Goal: Information Seeking & Learning: Learn about a topic

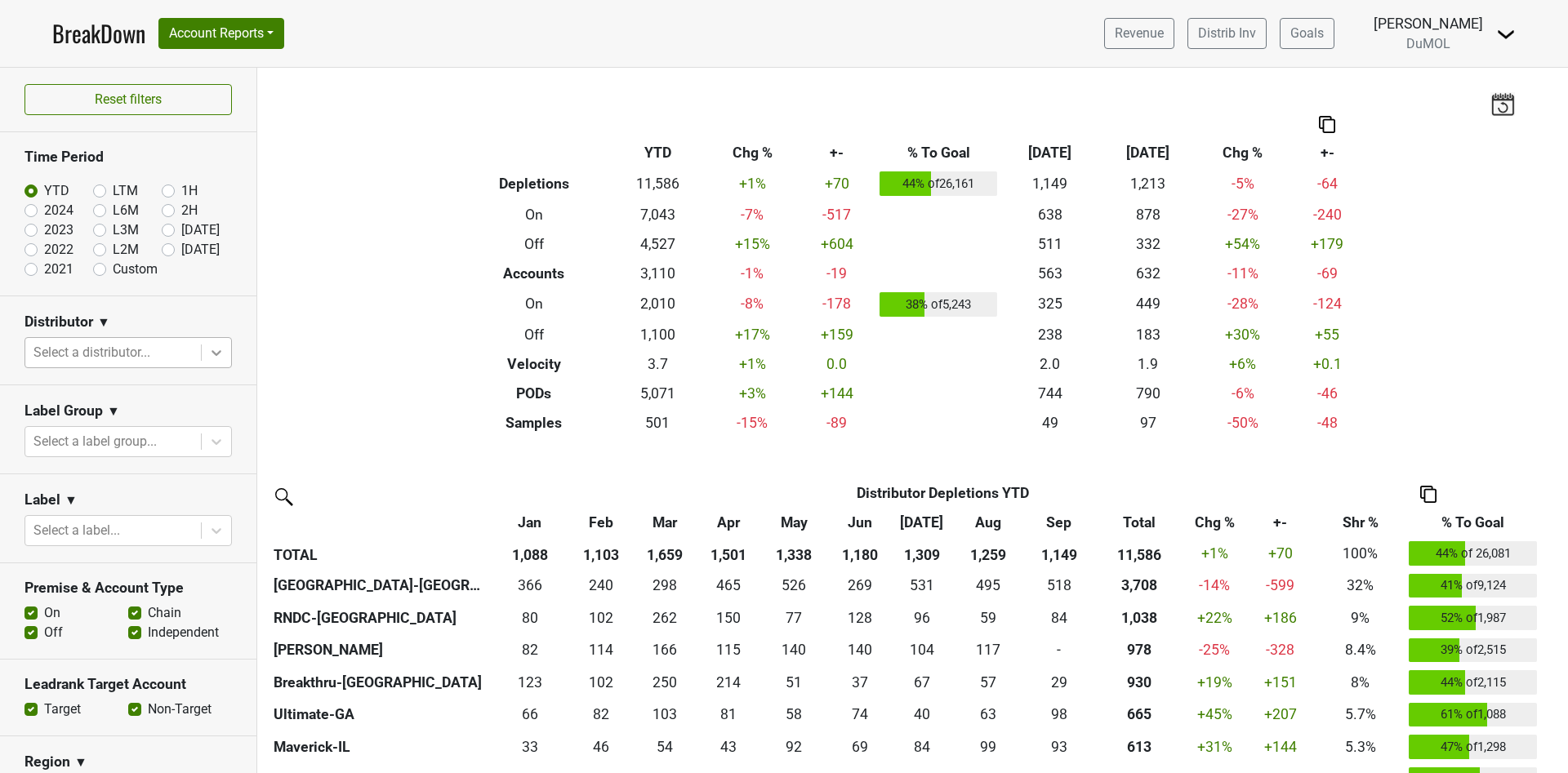
click at [208, 347] on icon at bounding box center [217, 352] width 16 height 16
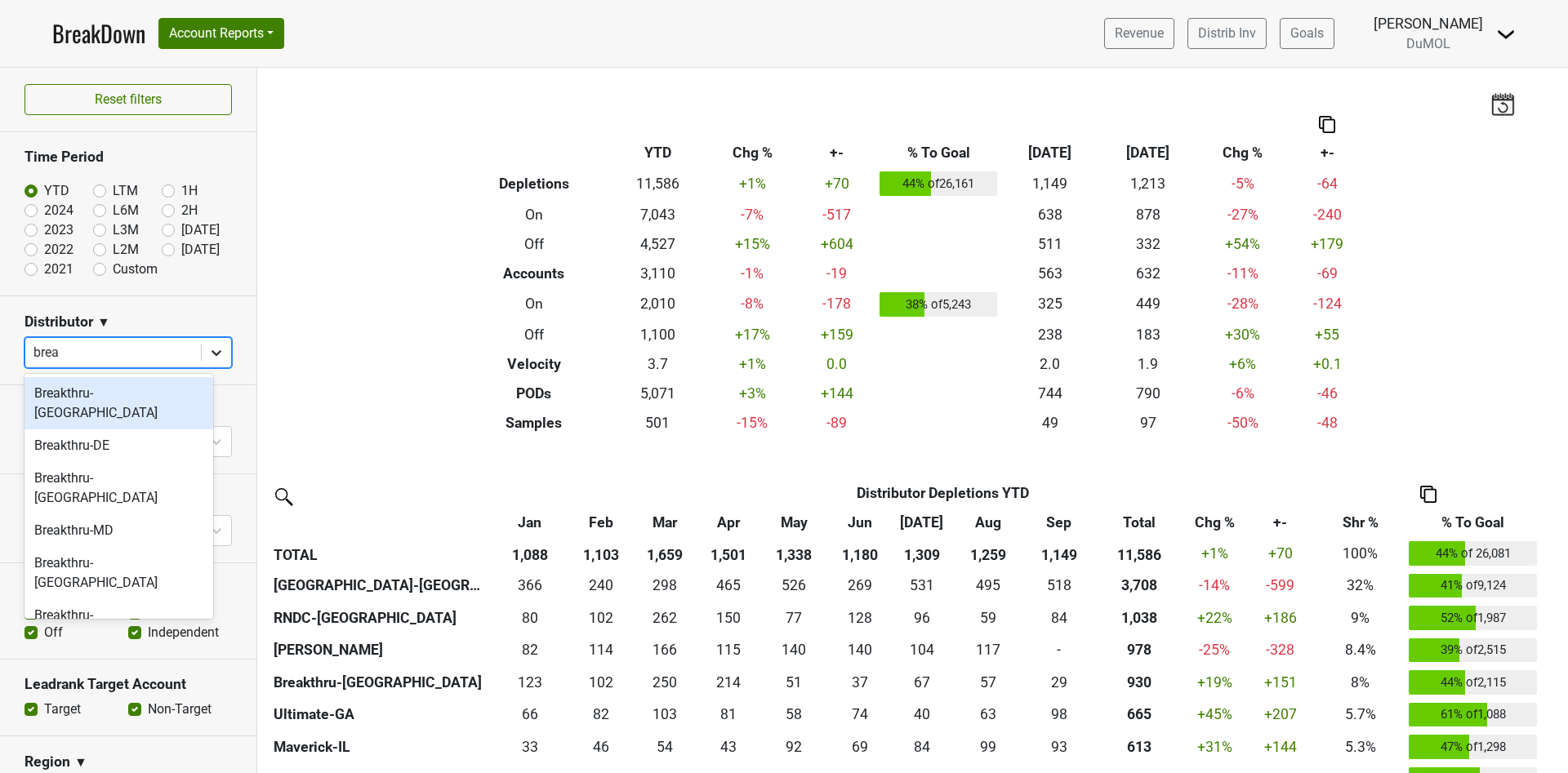
type input "break"
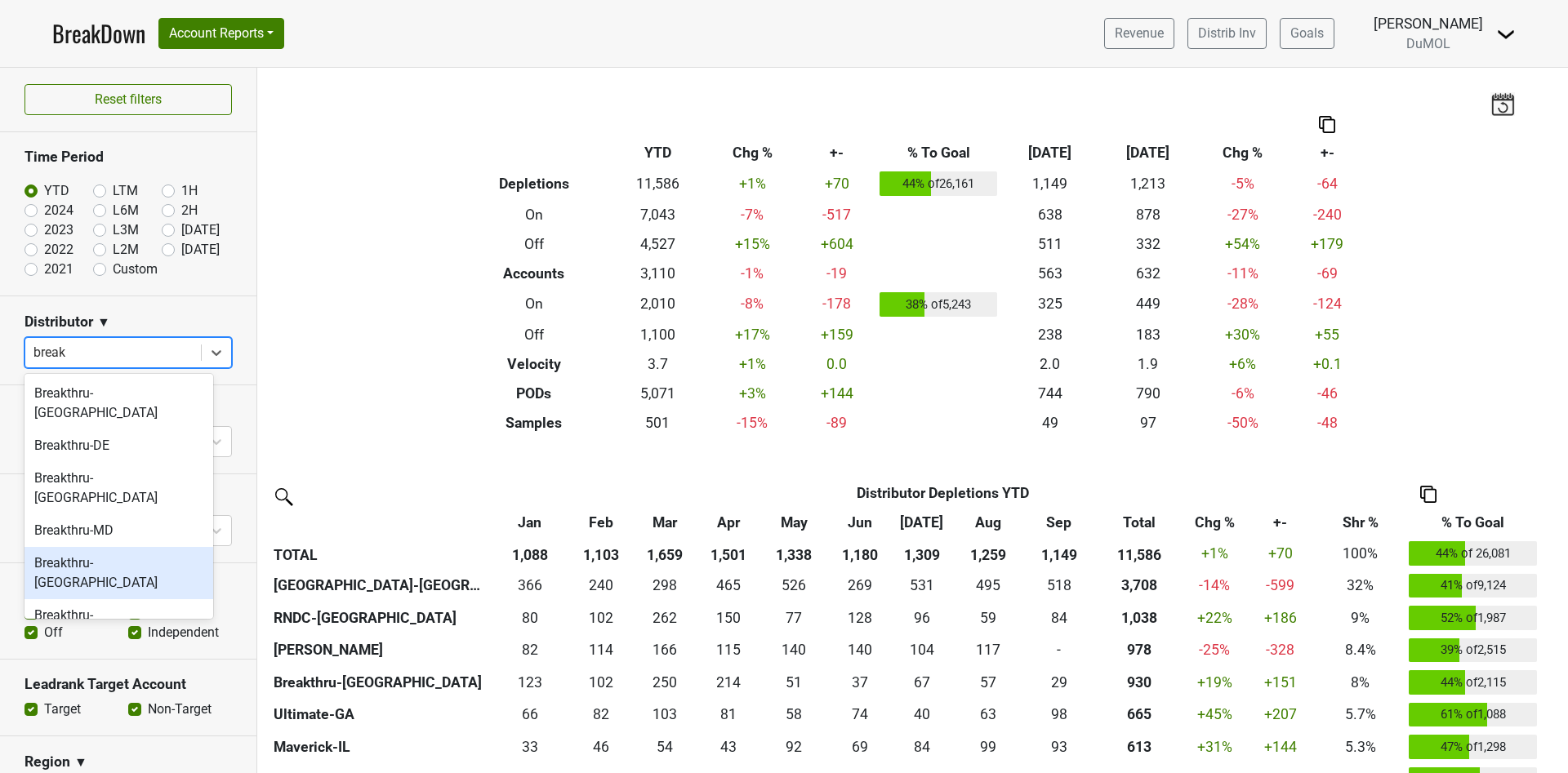
click at [115, 547] on div "Breakthru-NV" at bounding box center [119, 573] width 189 height 52
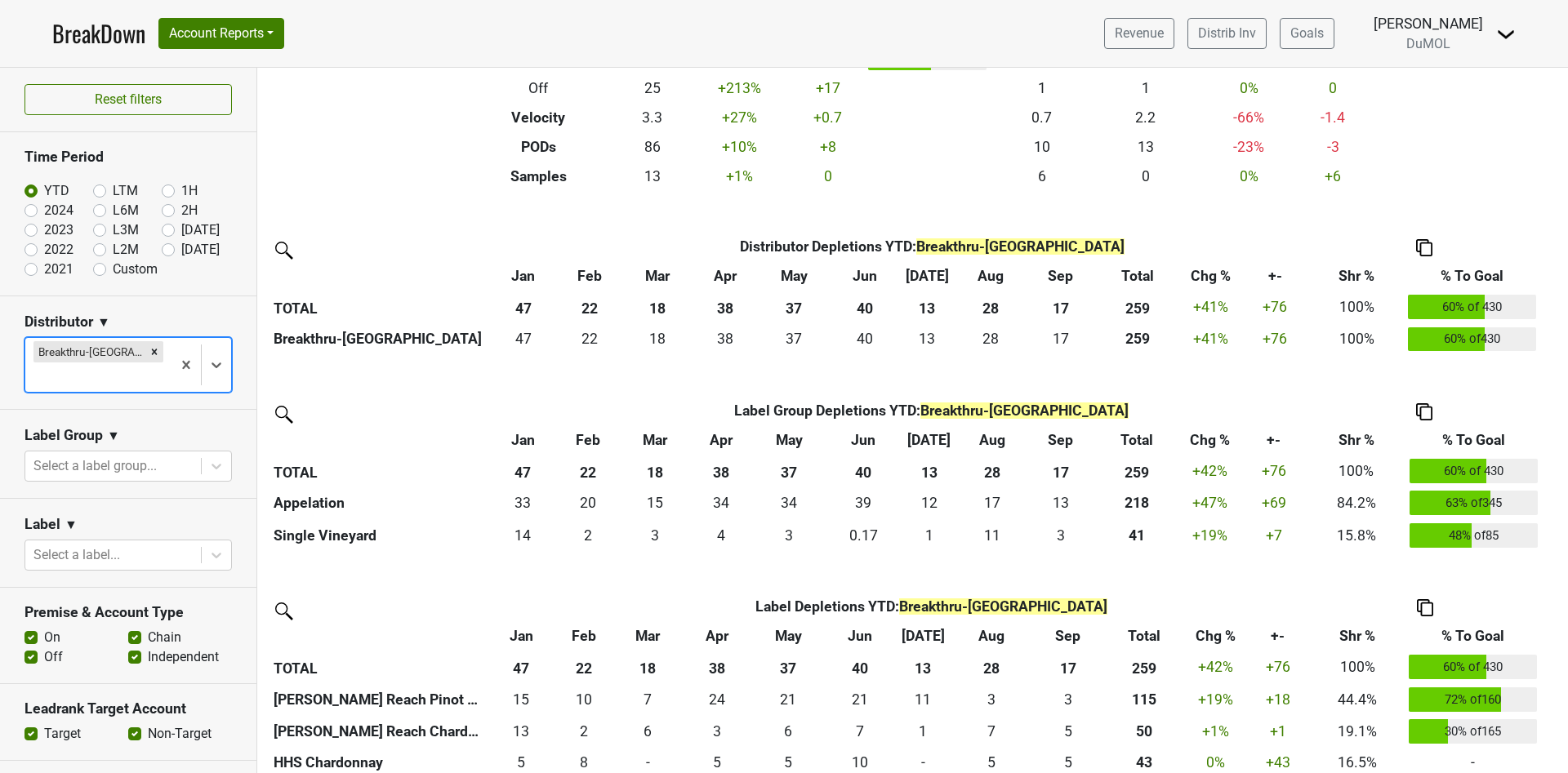
scroll to position [245, 0]
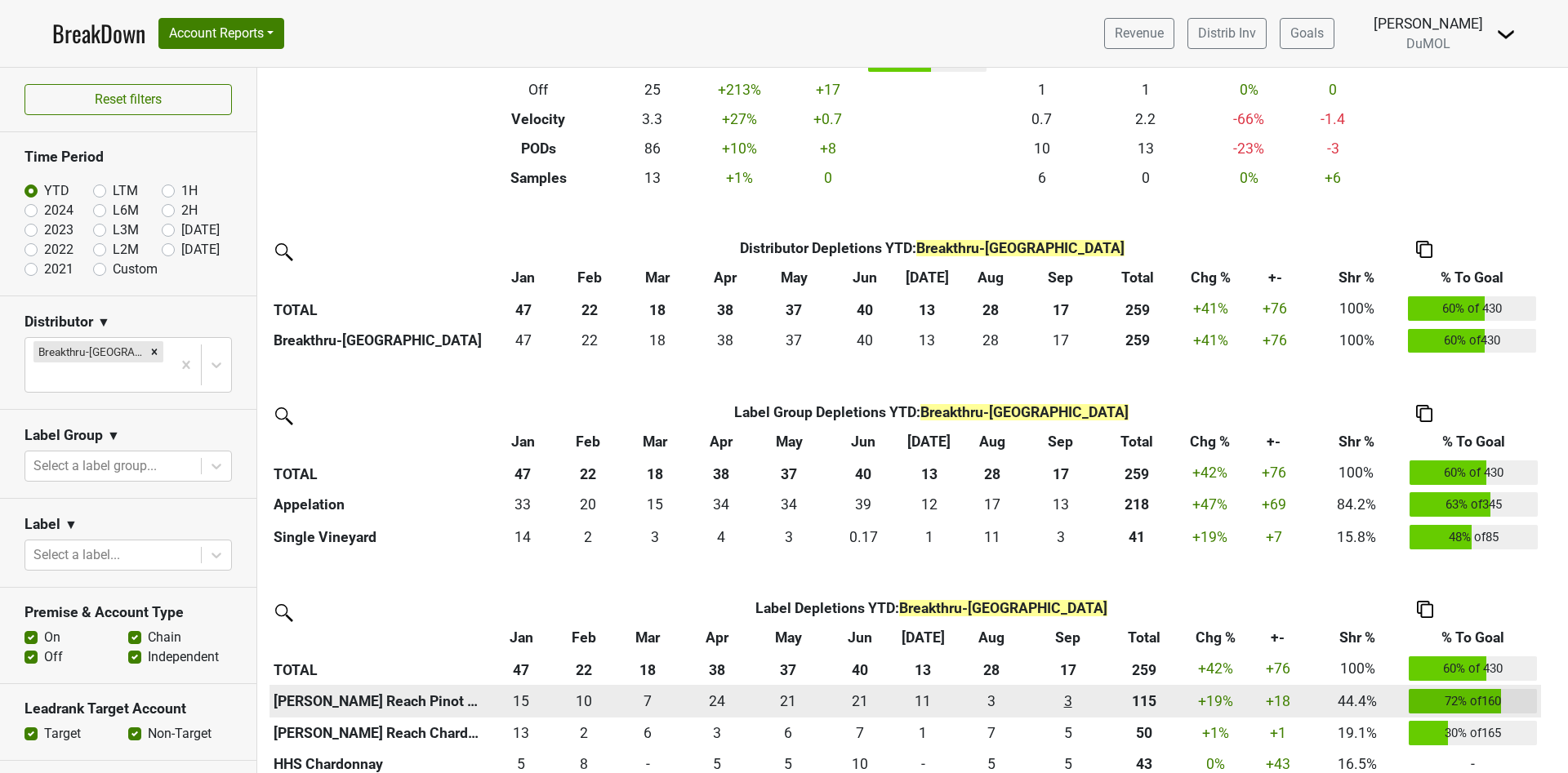
click at [1066, 702] on div "3 3" at bounding box center [1067, 701] width 64 height 21
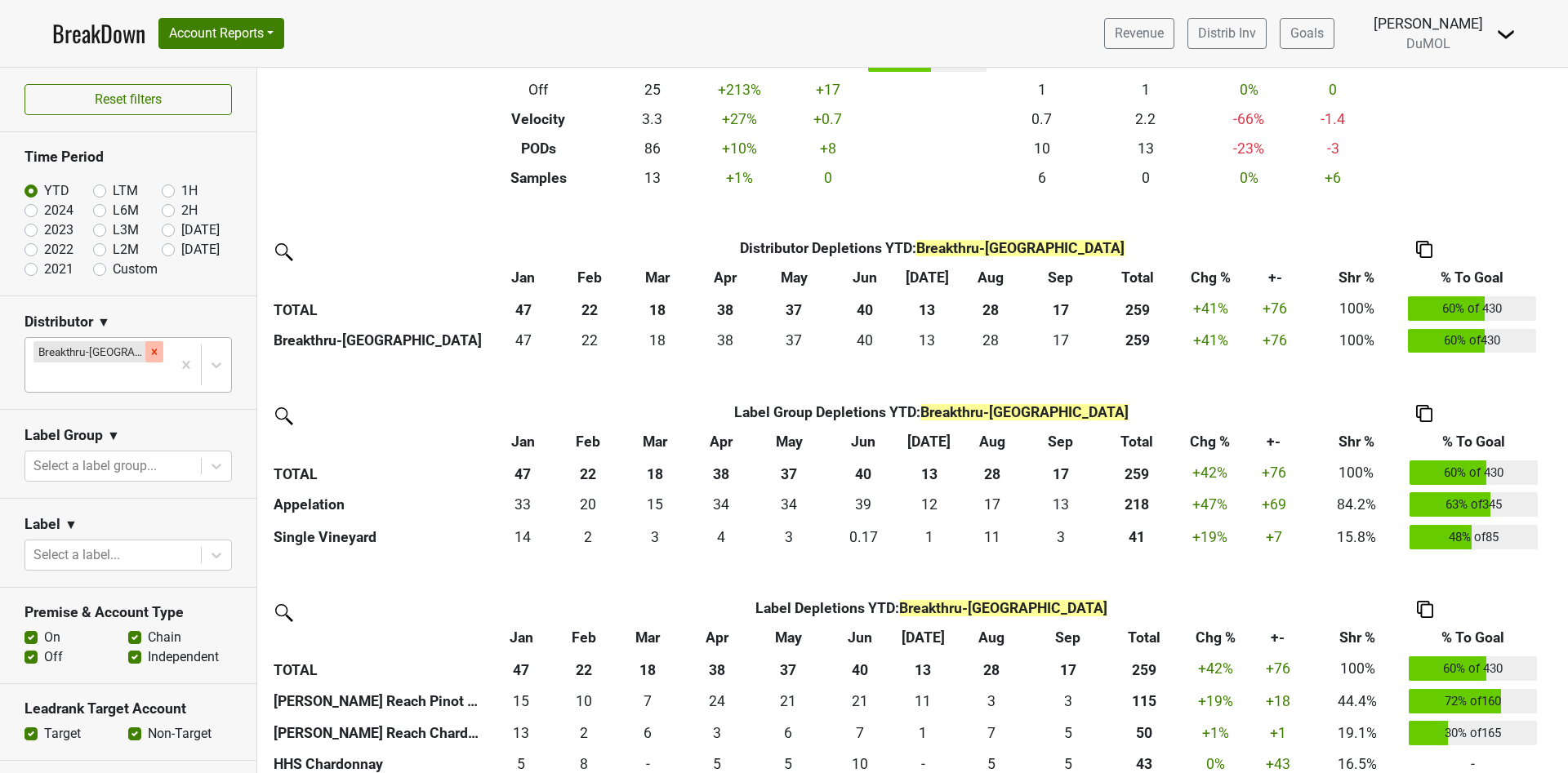
click at [146, 350] on div "Remove Breakthru-NV" at bounding box center [155, 351] width 18 height 21
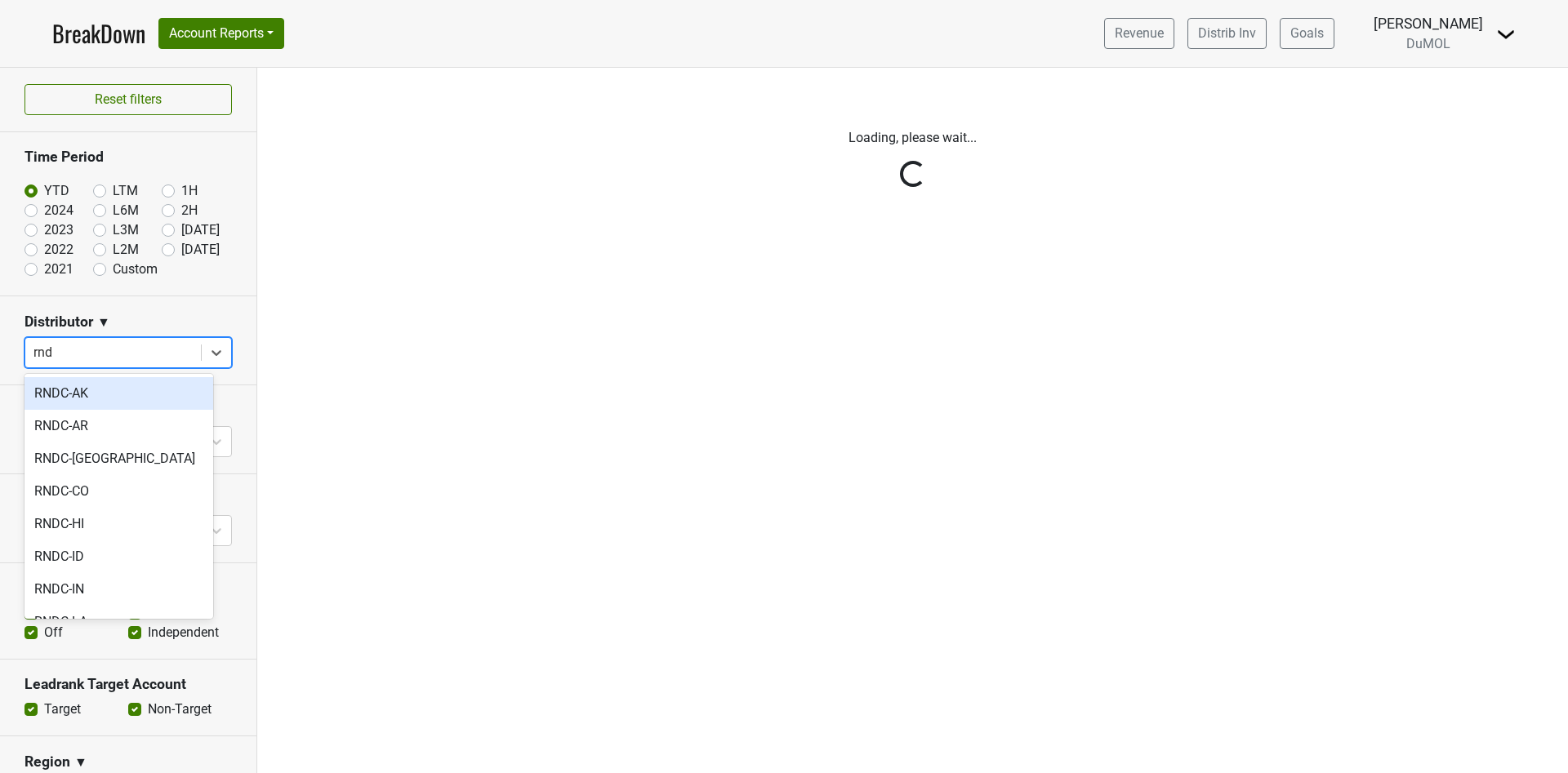
type input "rndc"
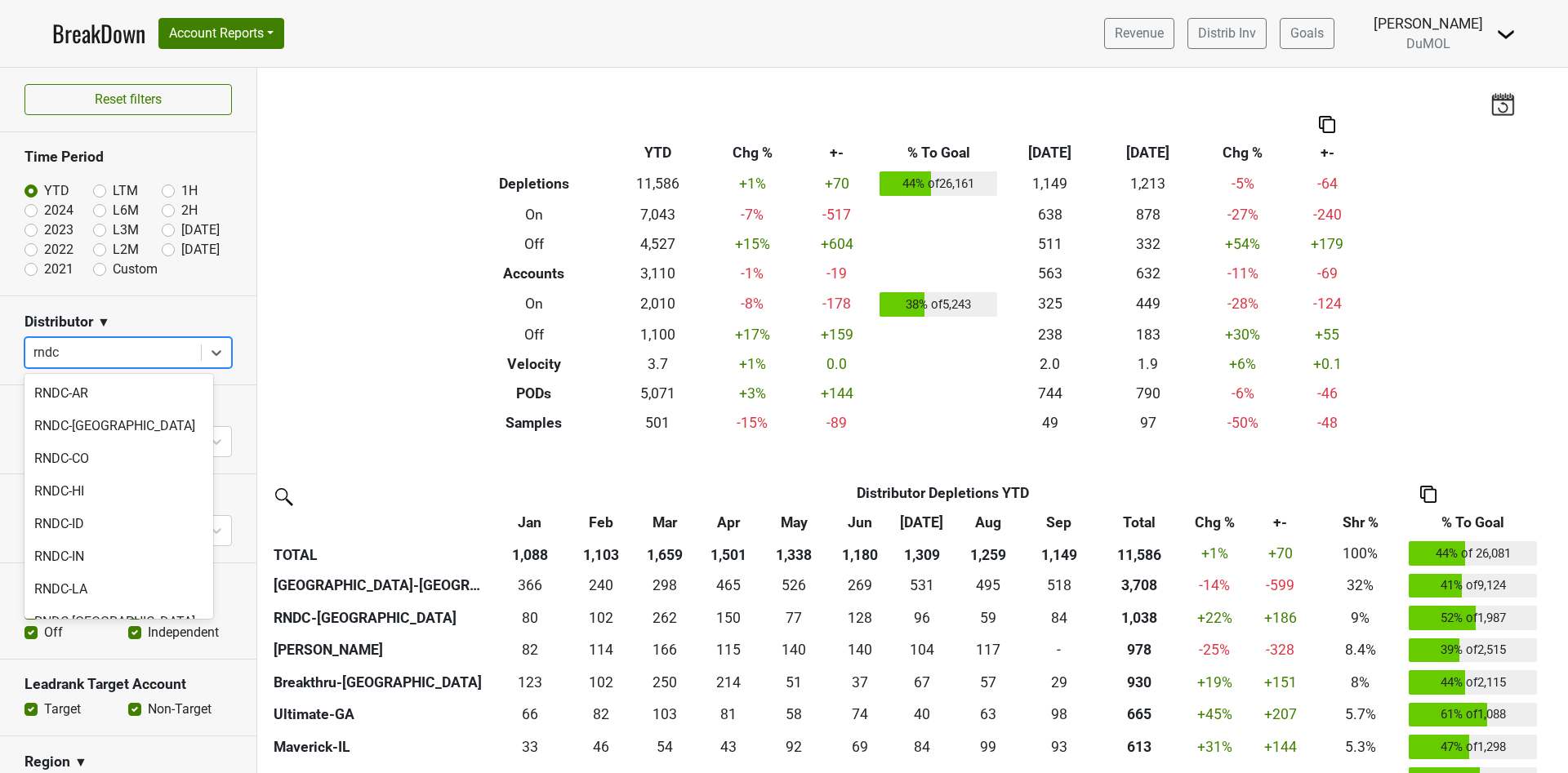
scroll to position [35, 0]
click at [85, 588] on div "RNDC-LA" at bounding box center [119, 587] width 189 height 33
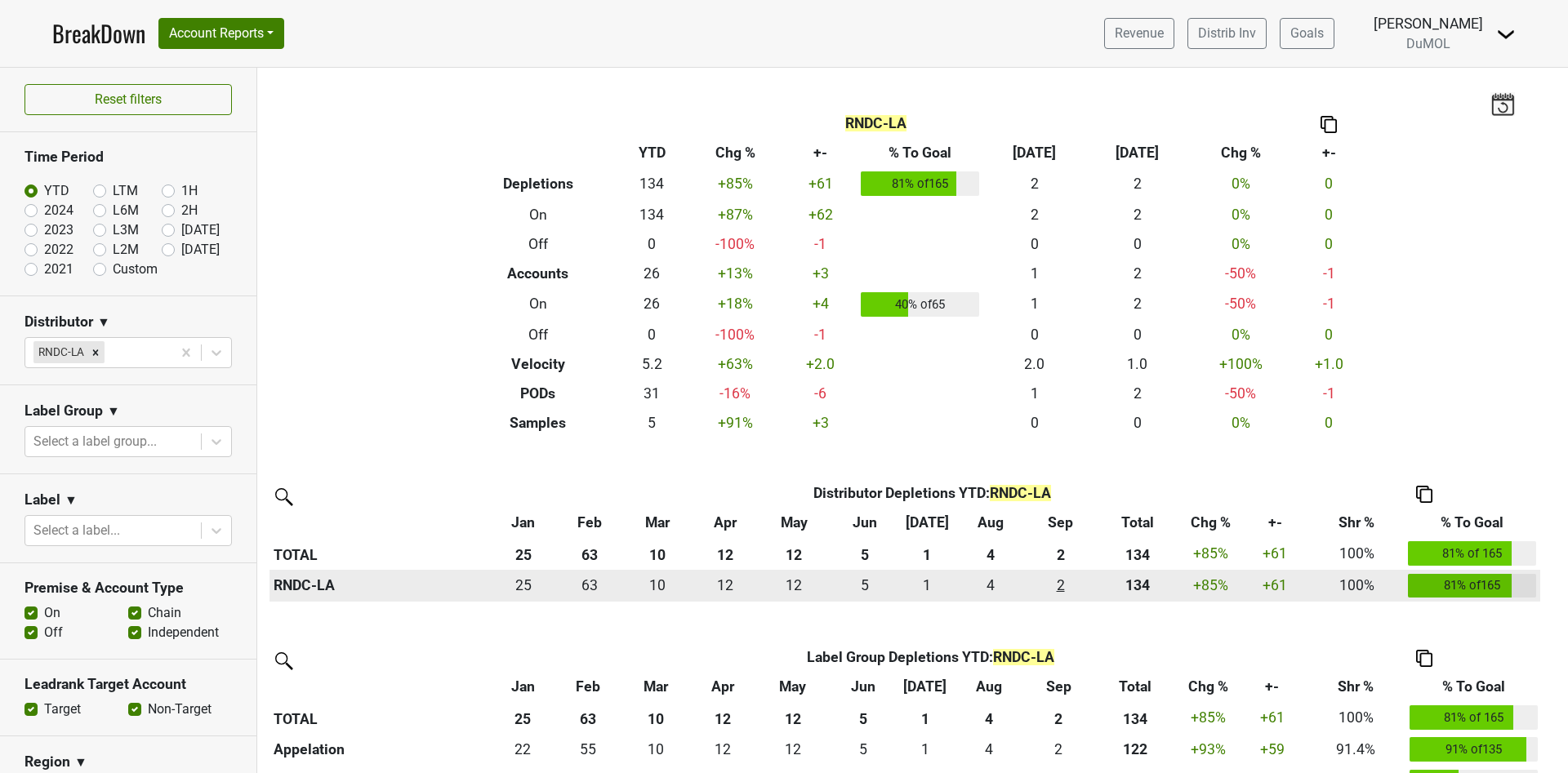
click at [1064, 588] on div "2 2" at bounding box center [1060, 585] width 60 height 21
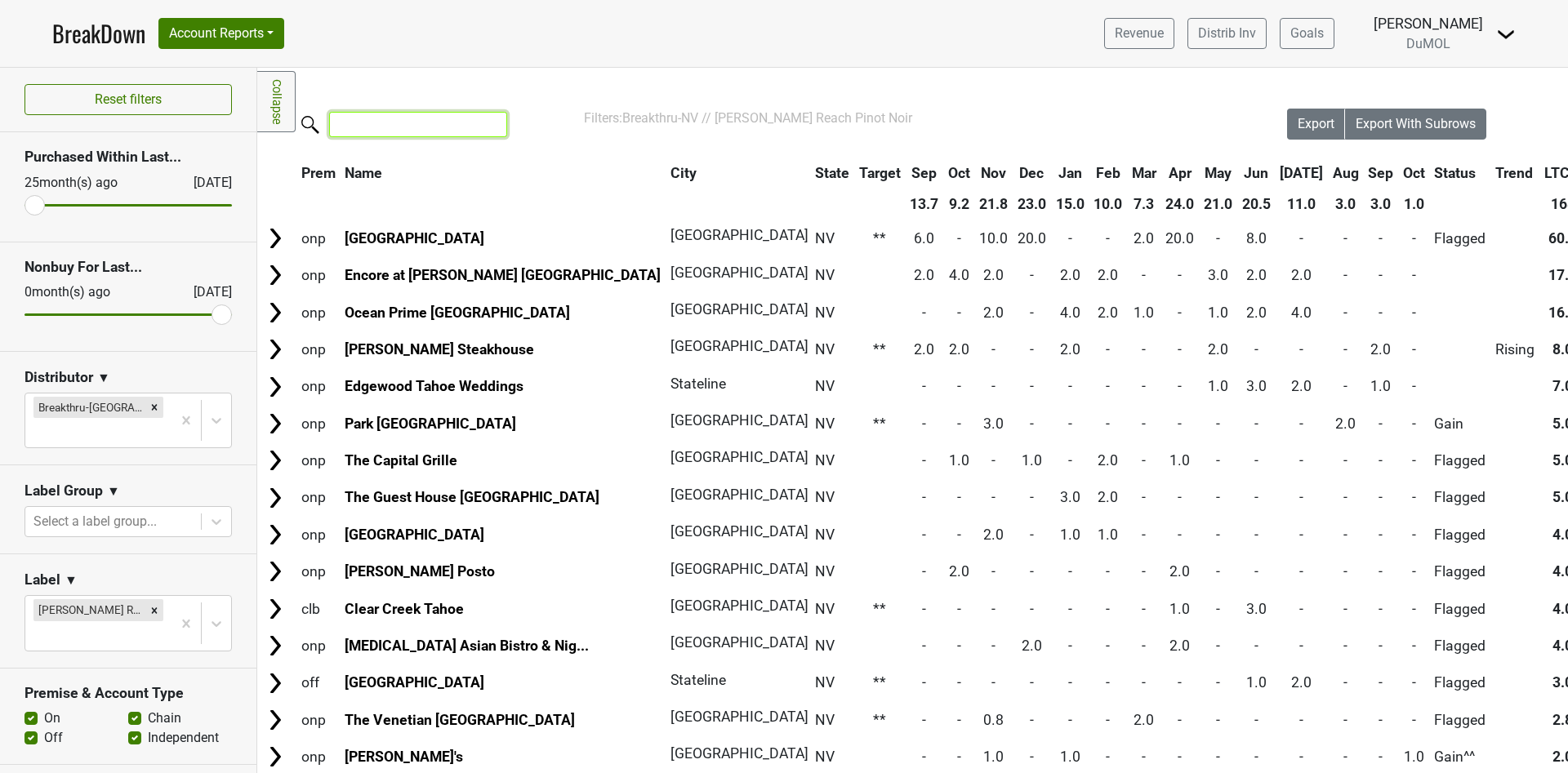
click at [365, 128] on input "search" at bounding box center [418, 124] width 178 height 25
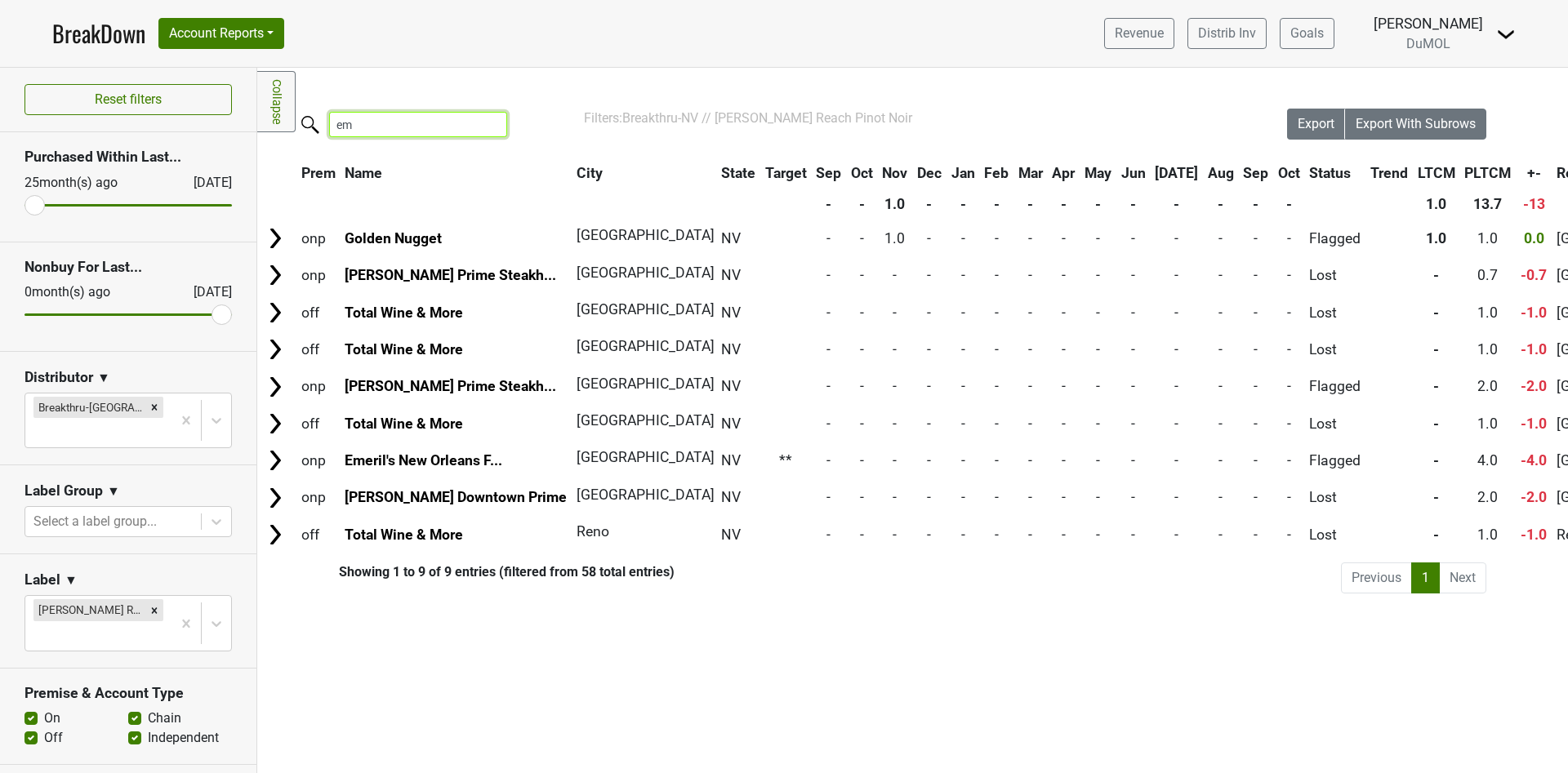
type input "e"
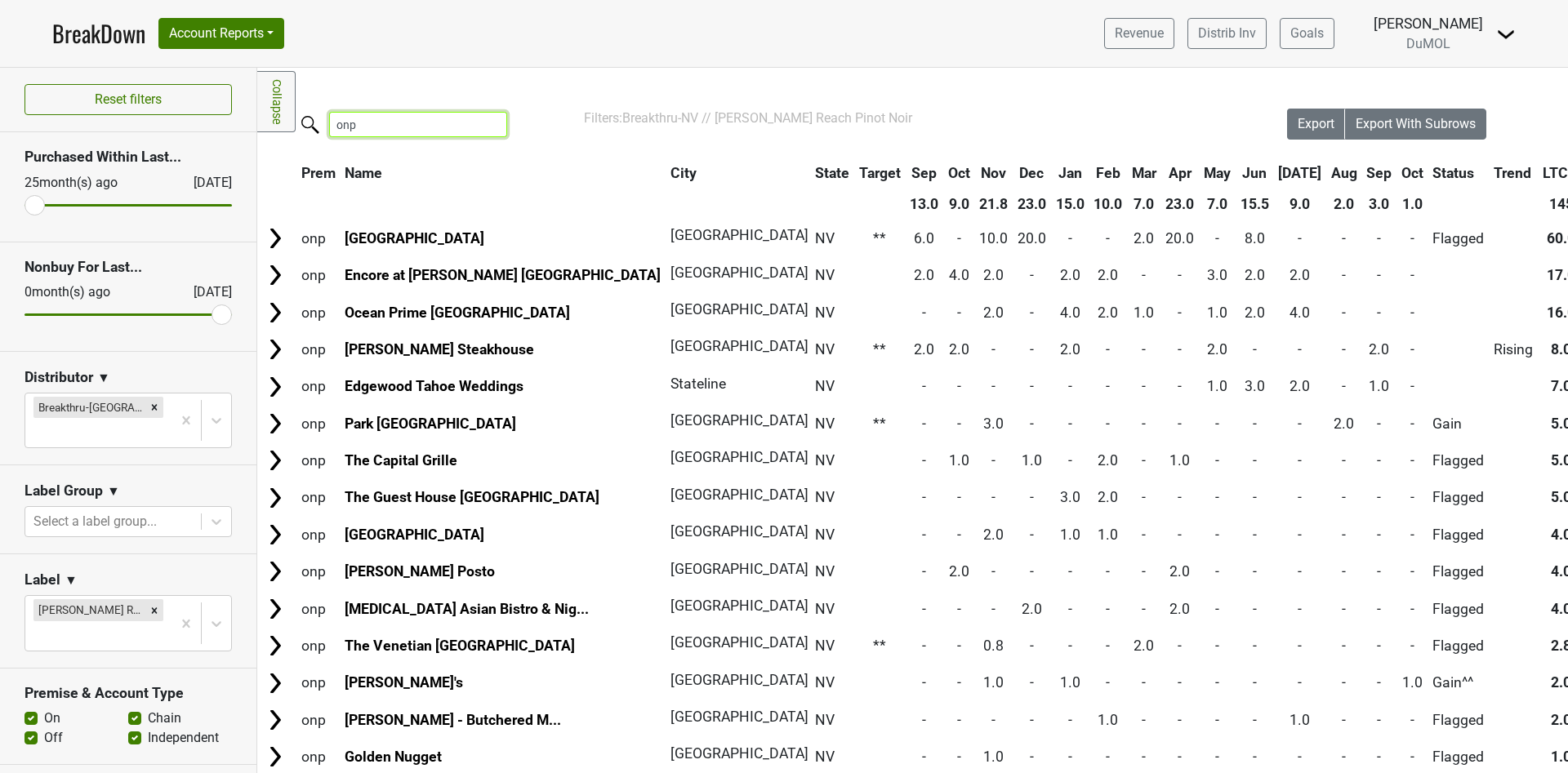
drag, startPoint x: 407, startPoint y: 134, endPoint x: 395, endPoint y: 122, distance: 17.0
click at [407, 133] on input "onp" at bounding box center [418, 124] width 178 height 25
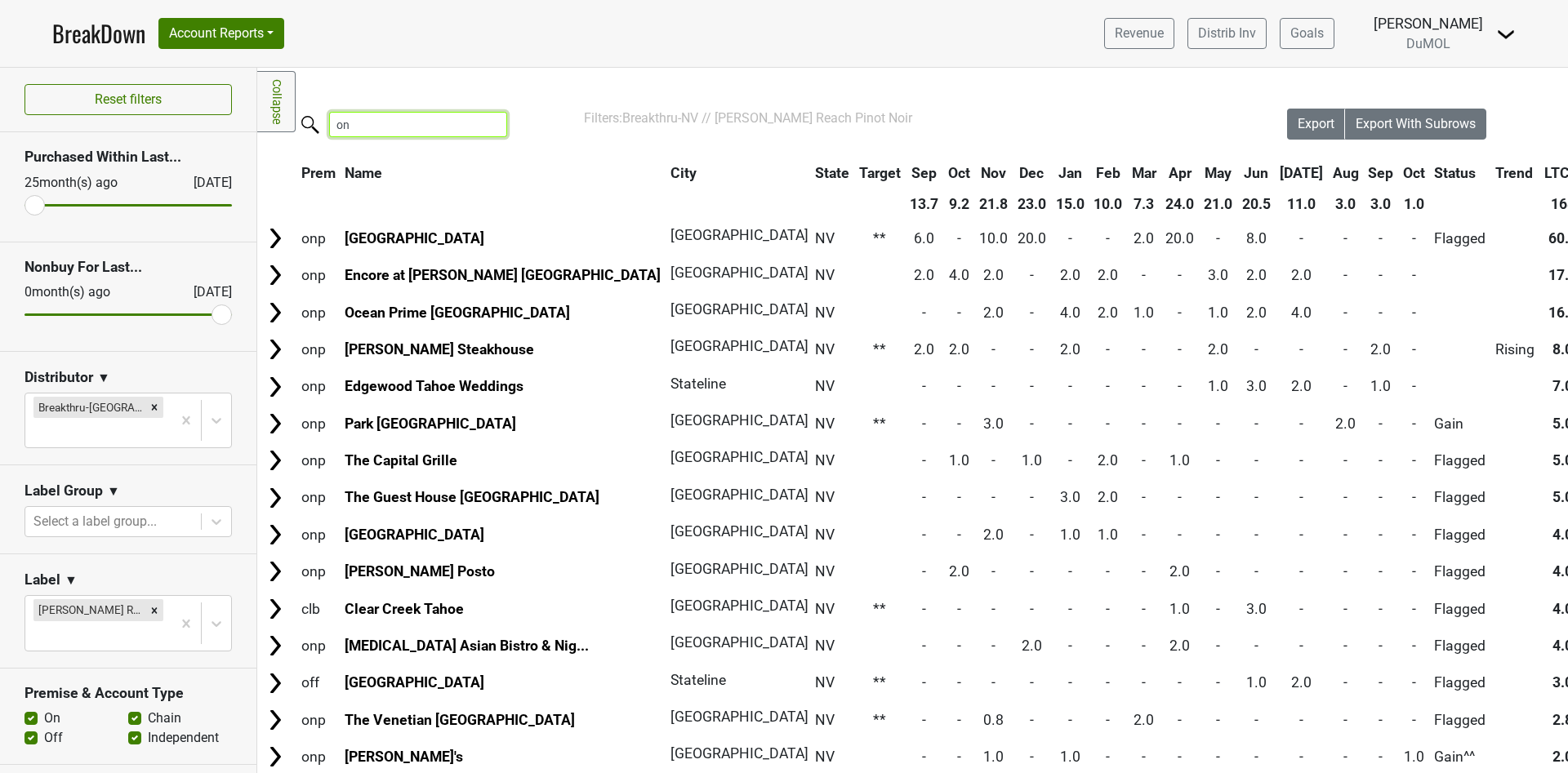
type input "o"
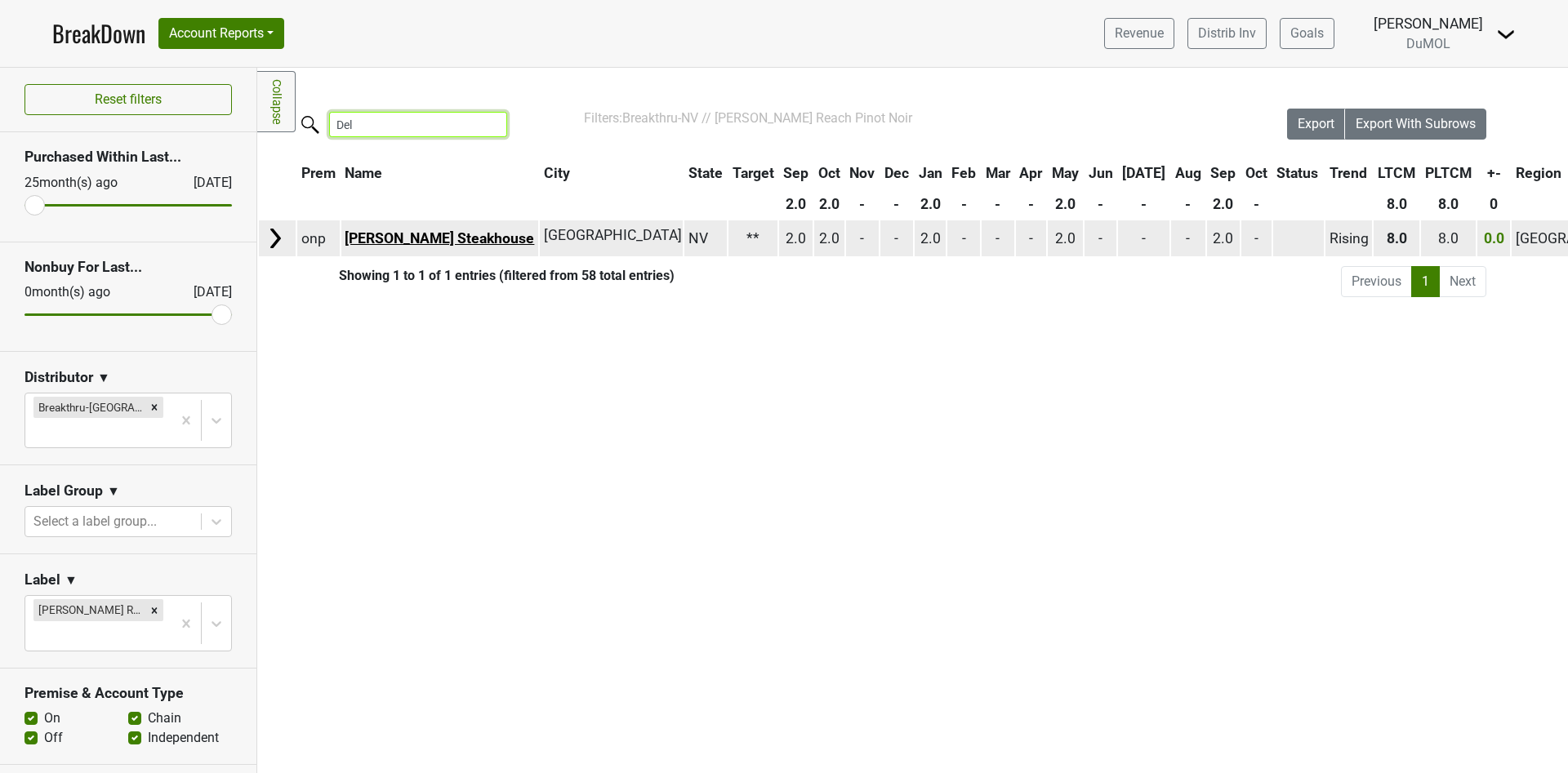
type input "Del"
click at [417, 235] on link "Delmonico Steakhouse" at bounding box center [439, 239] width 190 height 16
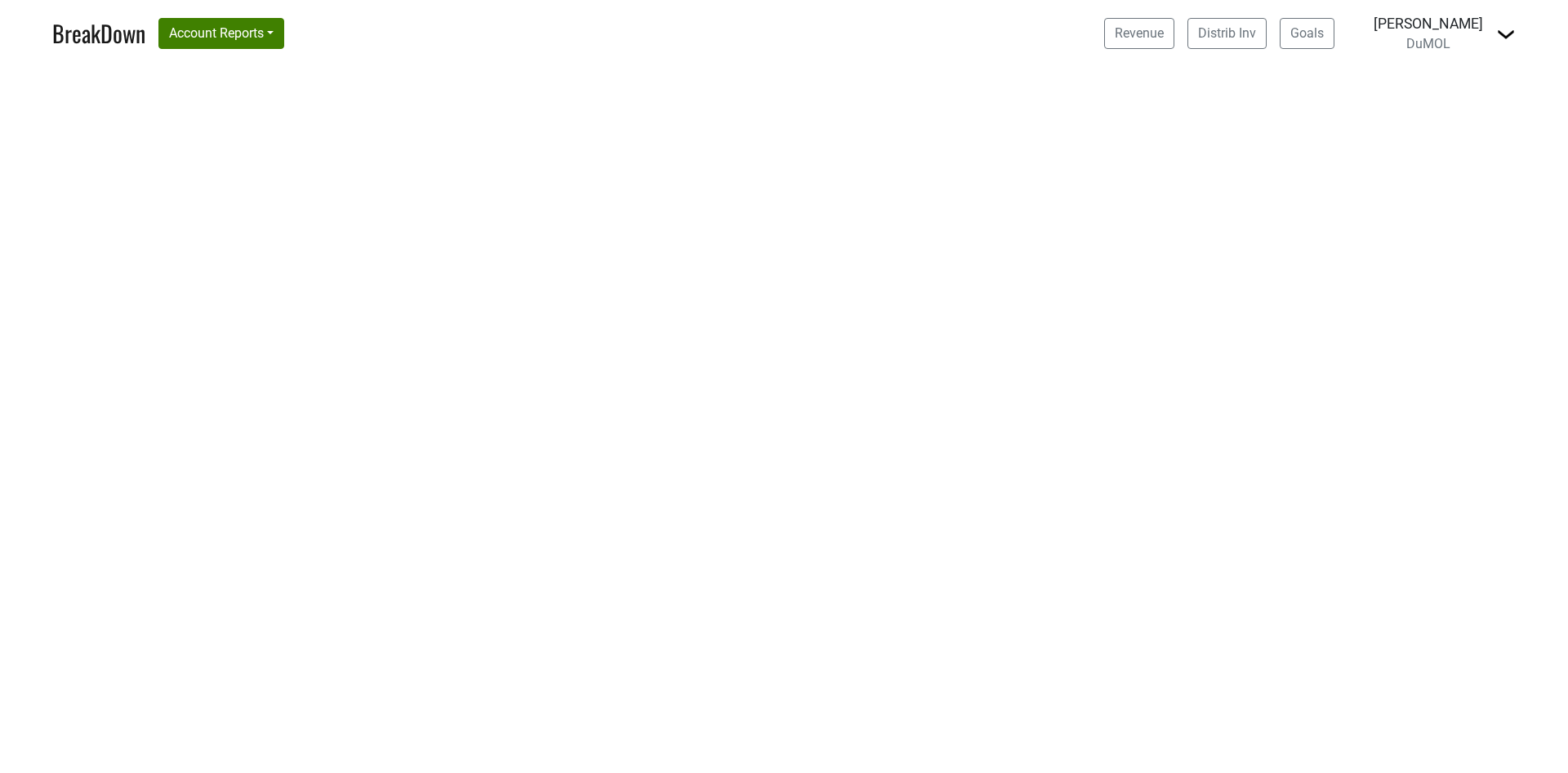
select select "CA"
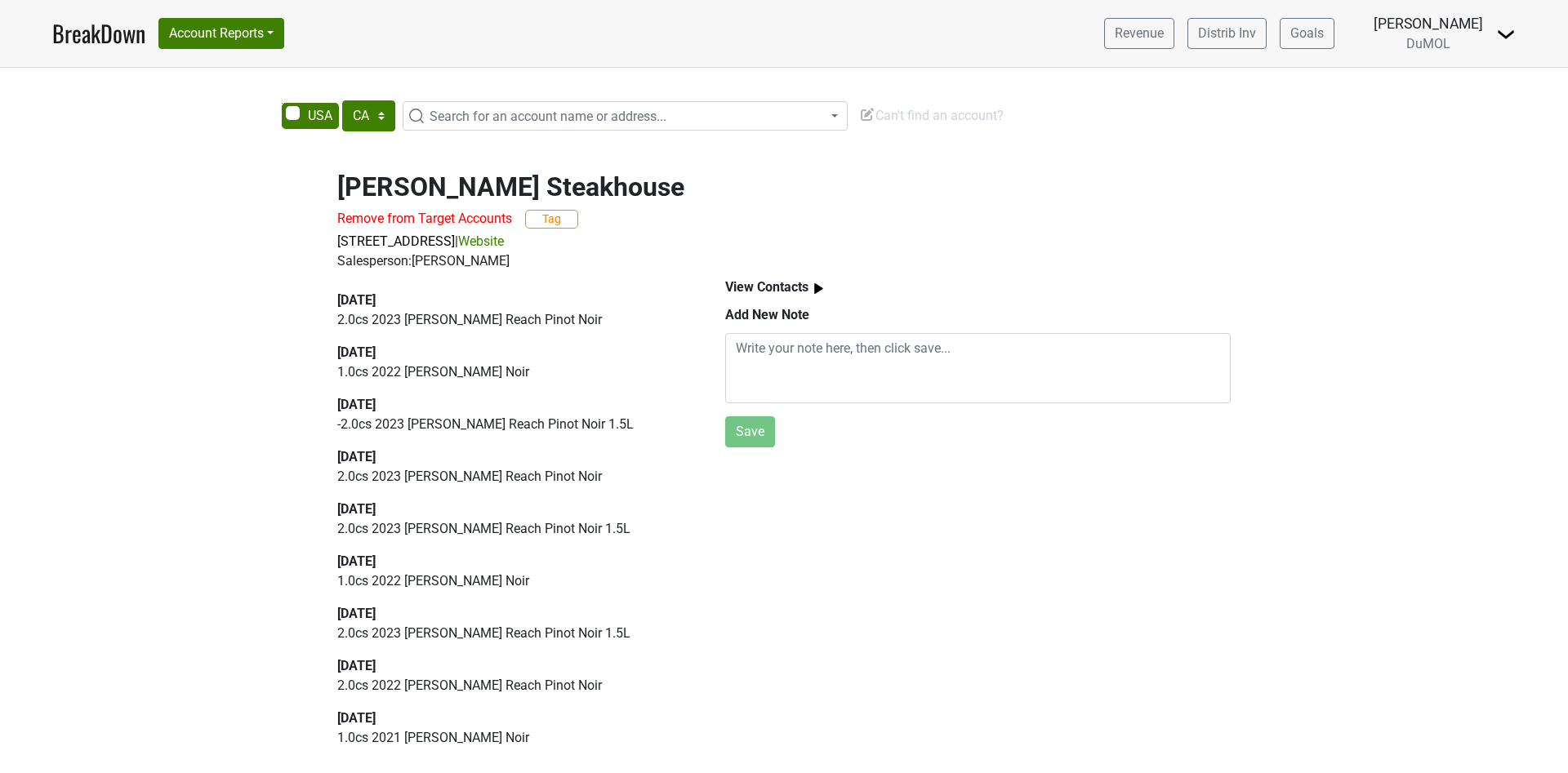
click at [504, 238] on link "Website" at bounding box center [481, 241] width 46 height 16
drag, startPoint x: 667, startPoint y: 475, endPoint x: 648, endPoint y: 596, distance: 122.5
click at [652, 598] on div "2025-09-03 2.0 cs 2023 Wester Reach Pinot Noir 2025-08-20 1.0 cs 2022 Ryan Pino…" at bounding box center [512, 552] width 350 height 522
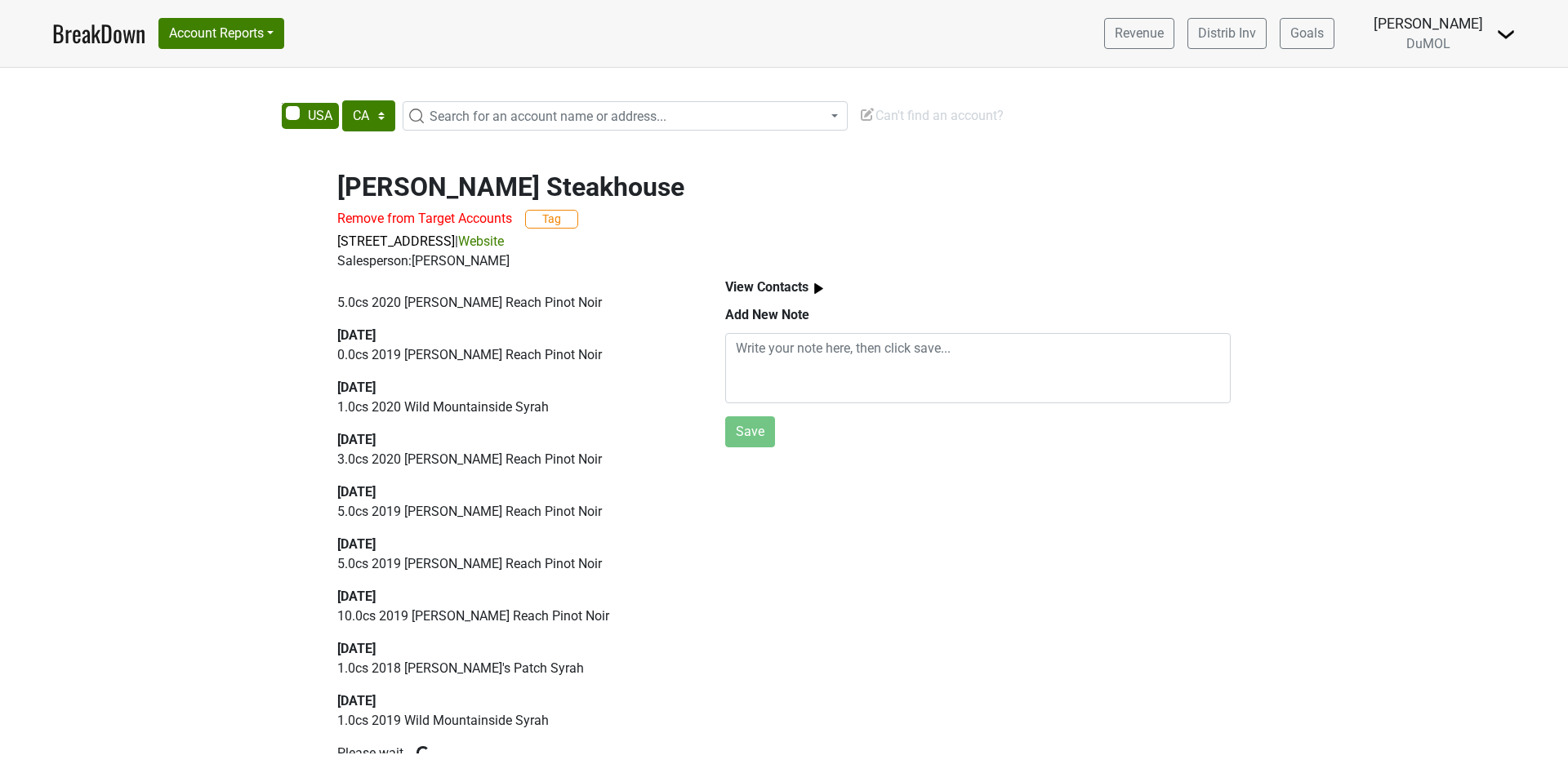
scroll to position [2156, 0]
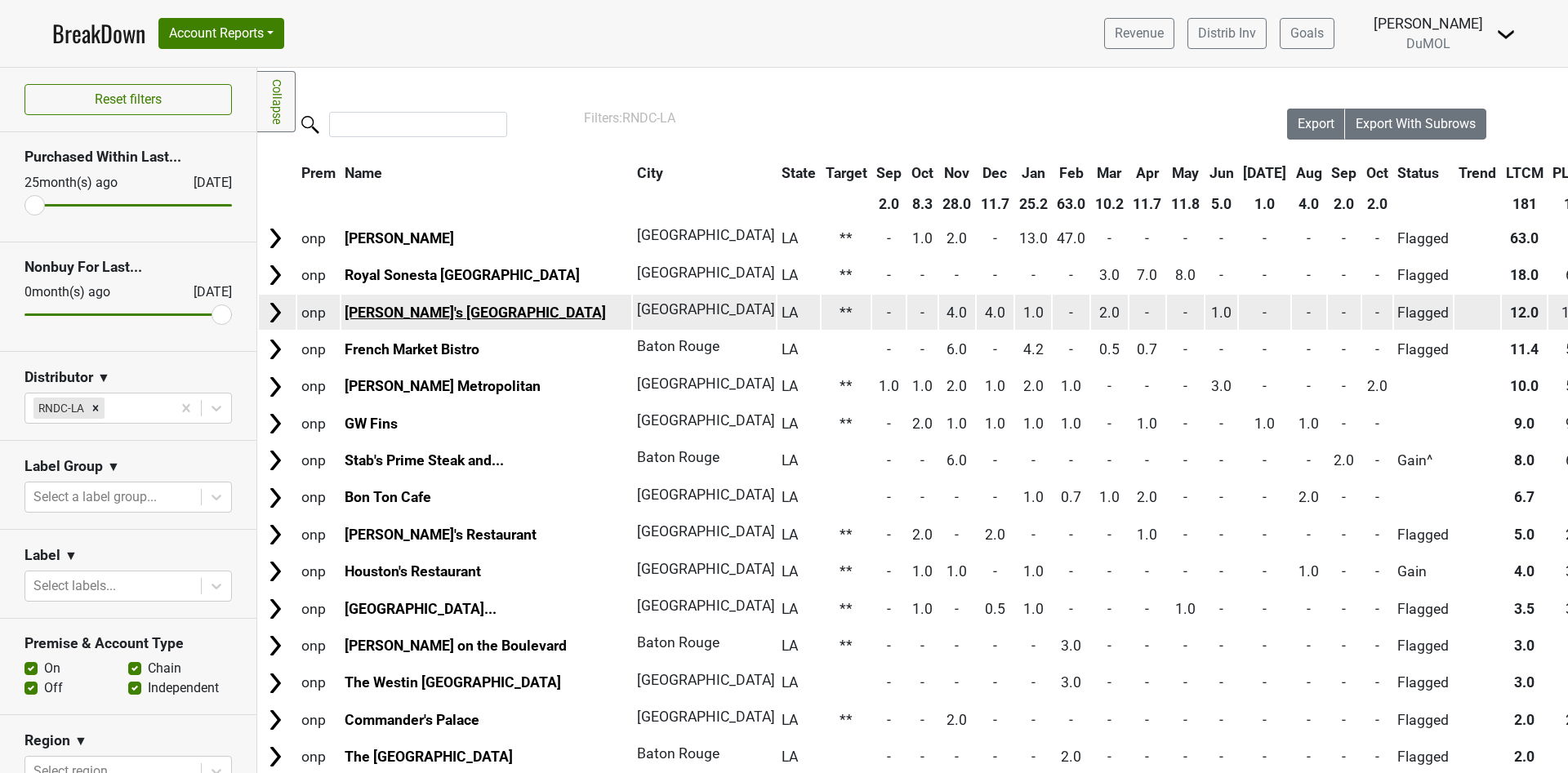
click at [380, 314] on link "[PERSON_NAME]'s [GEOGRAPHIC_DATA]" at bounding box center [475, 313] width 262 height 16
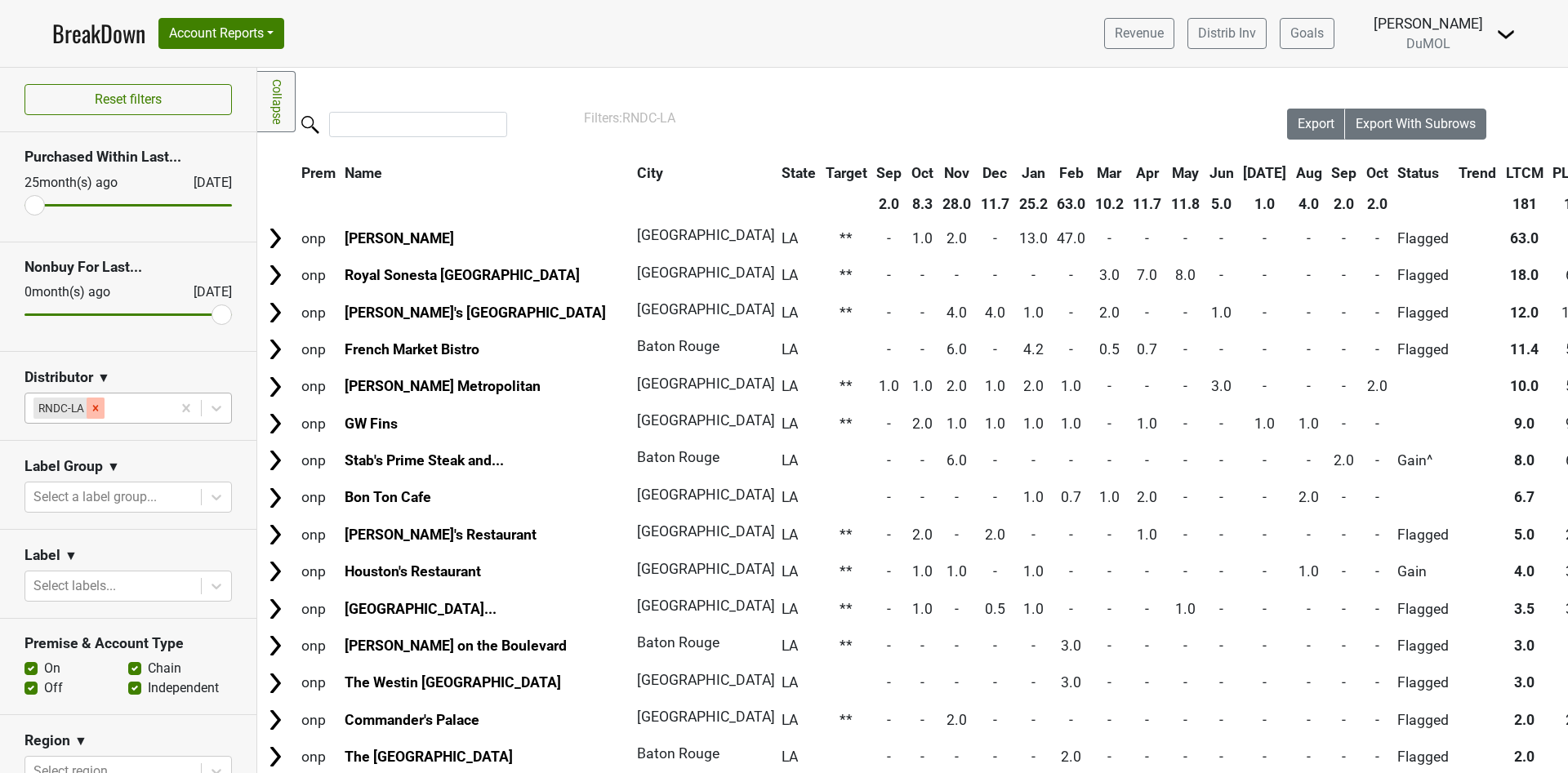
click at [97, 410] on icon "Remove RNDC-LA" at bounding box center [96, 408] width 11 height 11
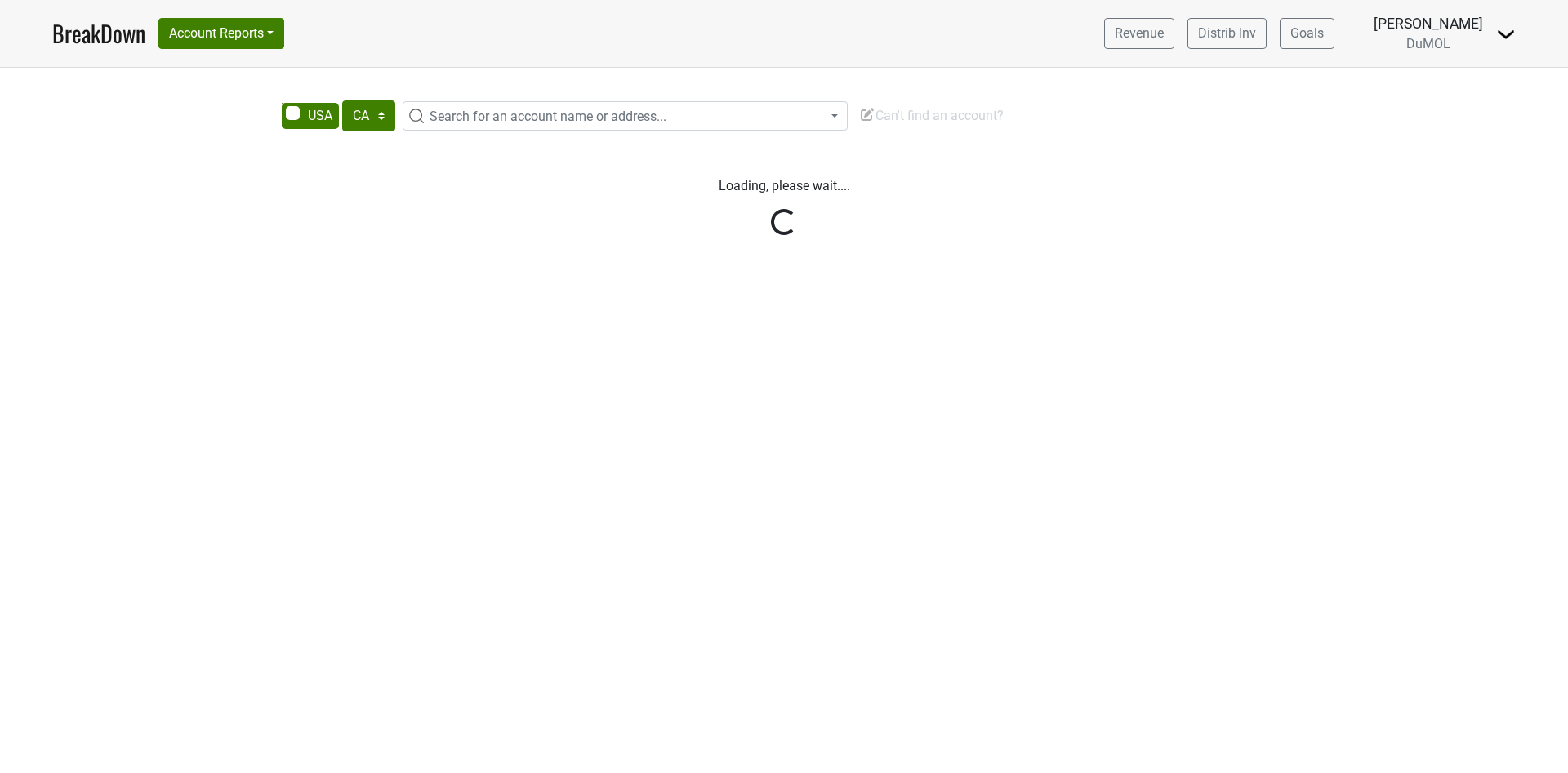
select select "CA"
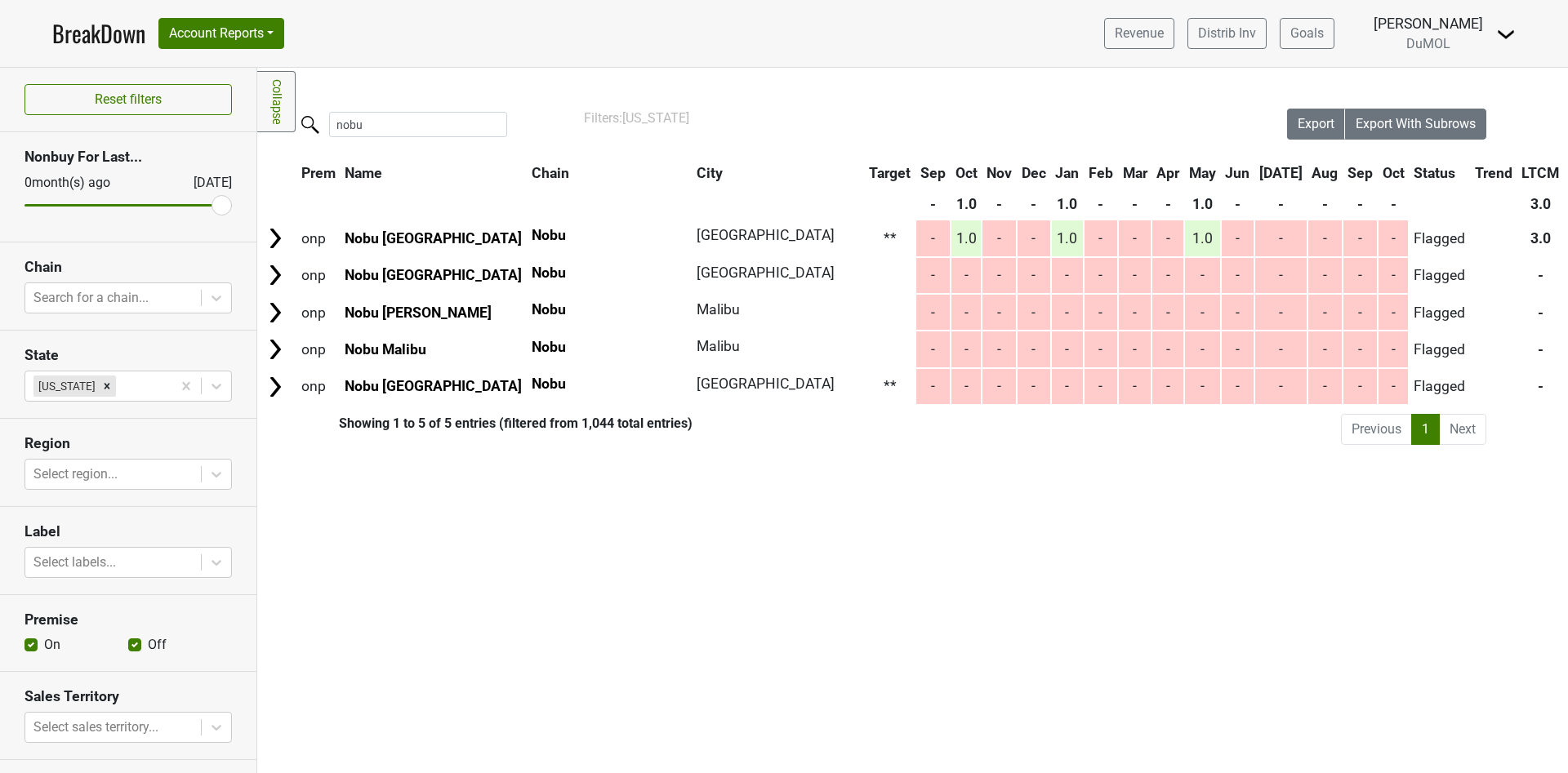
click at [81, 31] on link "BreakDown" at bounding box center [99, 34] width 93 height 34
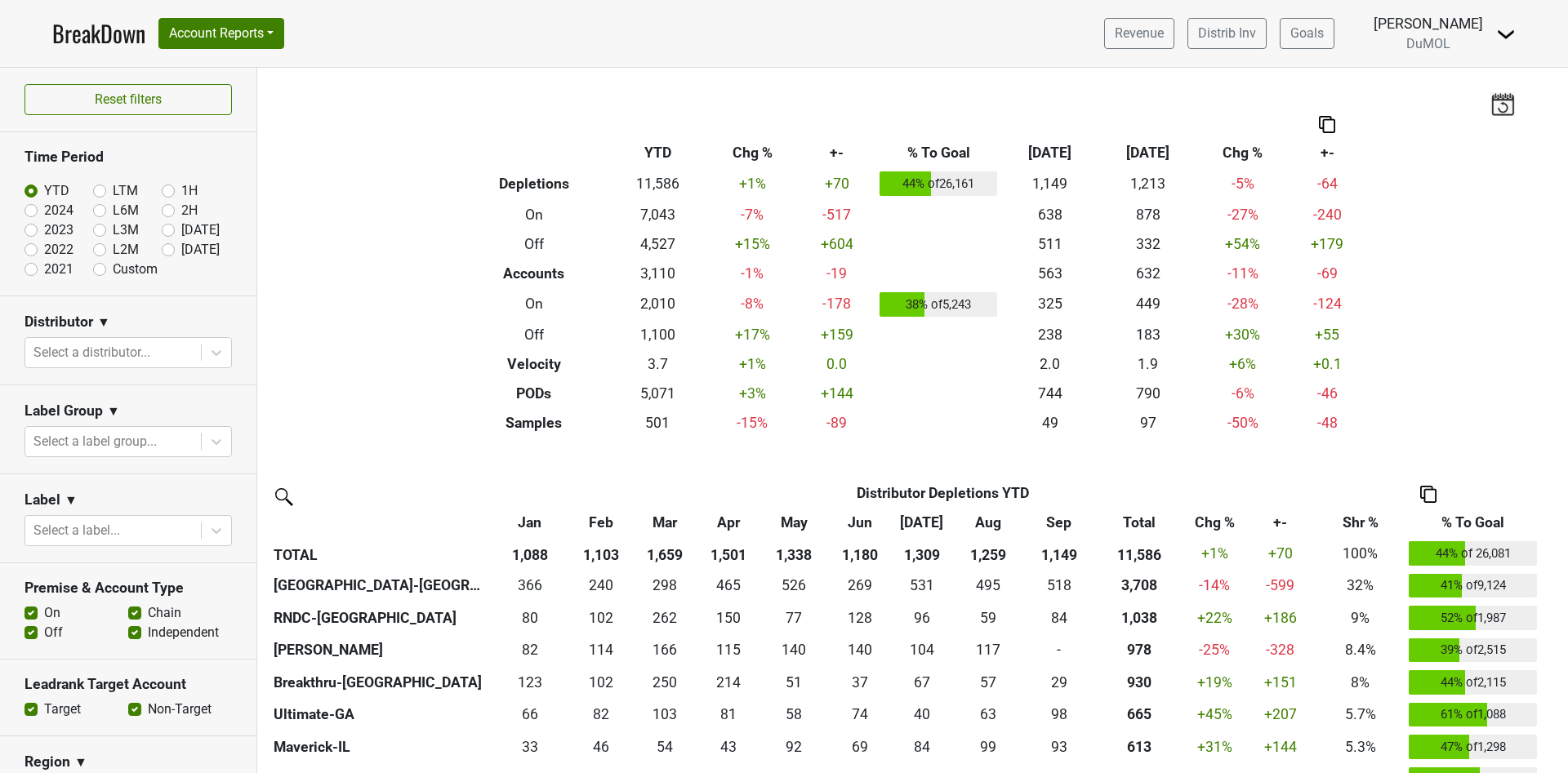
drag, startPoint x: 1396, startPoint y: 3, endPoint x: 1525, endPoint y: 266, distance: 292.9
click at [1541, 288] on div "Filters Breakdown Type YTD Chg % +- % To Goal Sep ‘25 Sep ‘24 Chg % +- Depletio…" at bounding box center [912, 420] width 1310 height 705
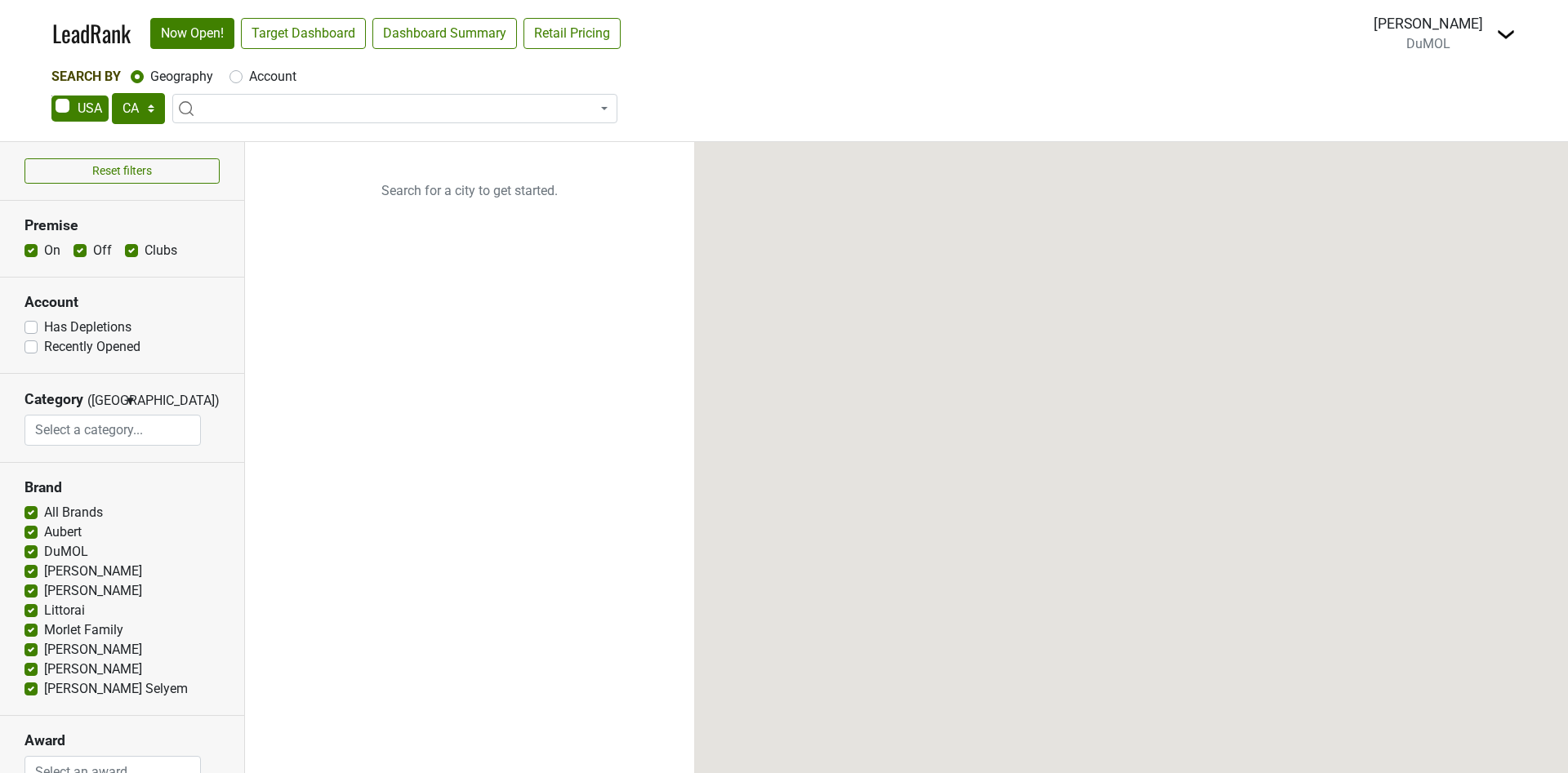
select select "CA"
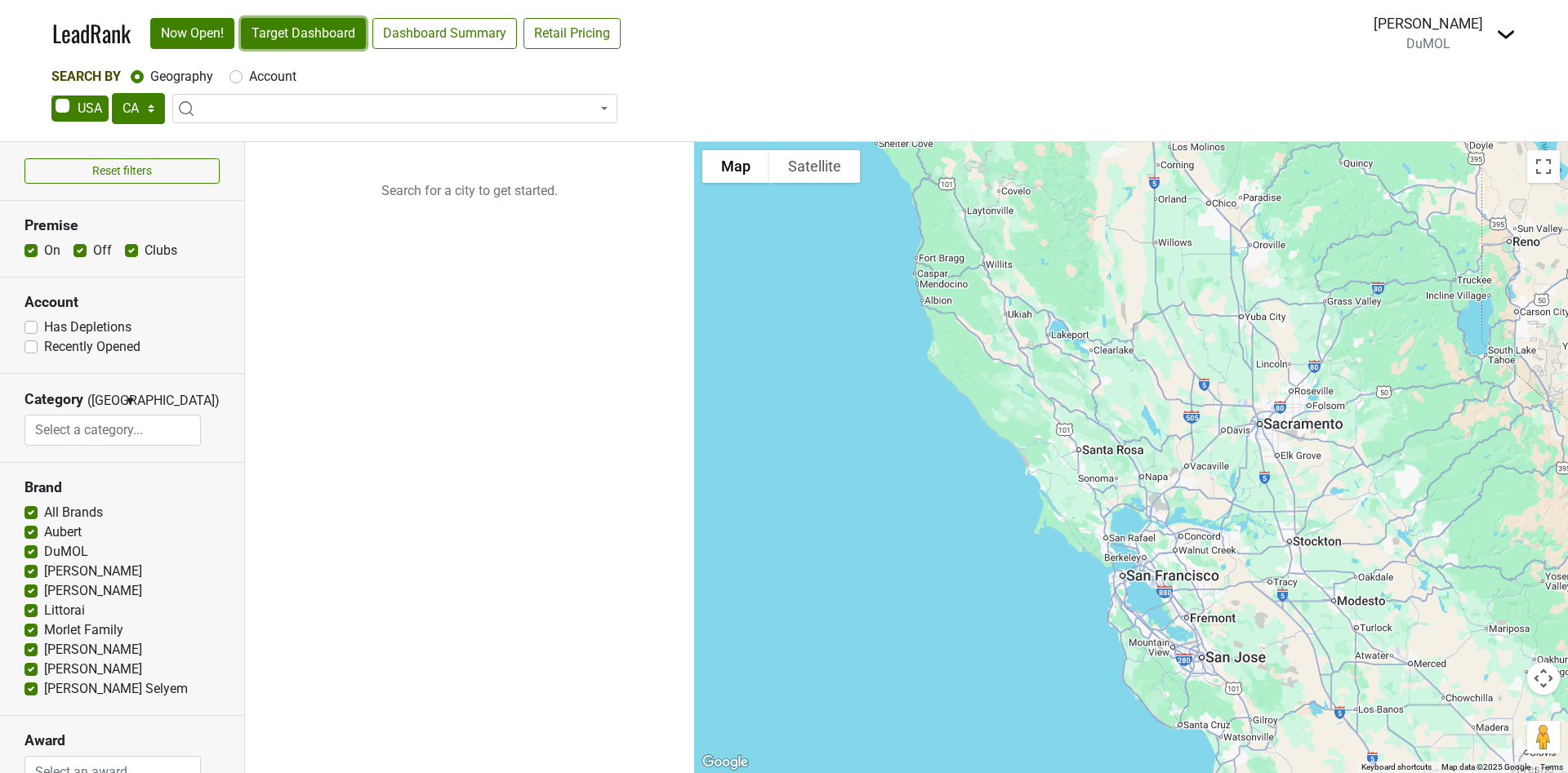
click at [280, 35] on link "Target Dashboard" at bounding box center [303, 34] width 125 height 31
click at [87, 38] on link "LeadRank" at bounding box center [92, 34] width 78 height 34
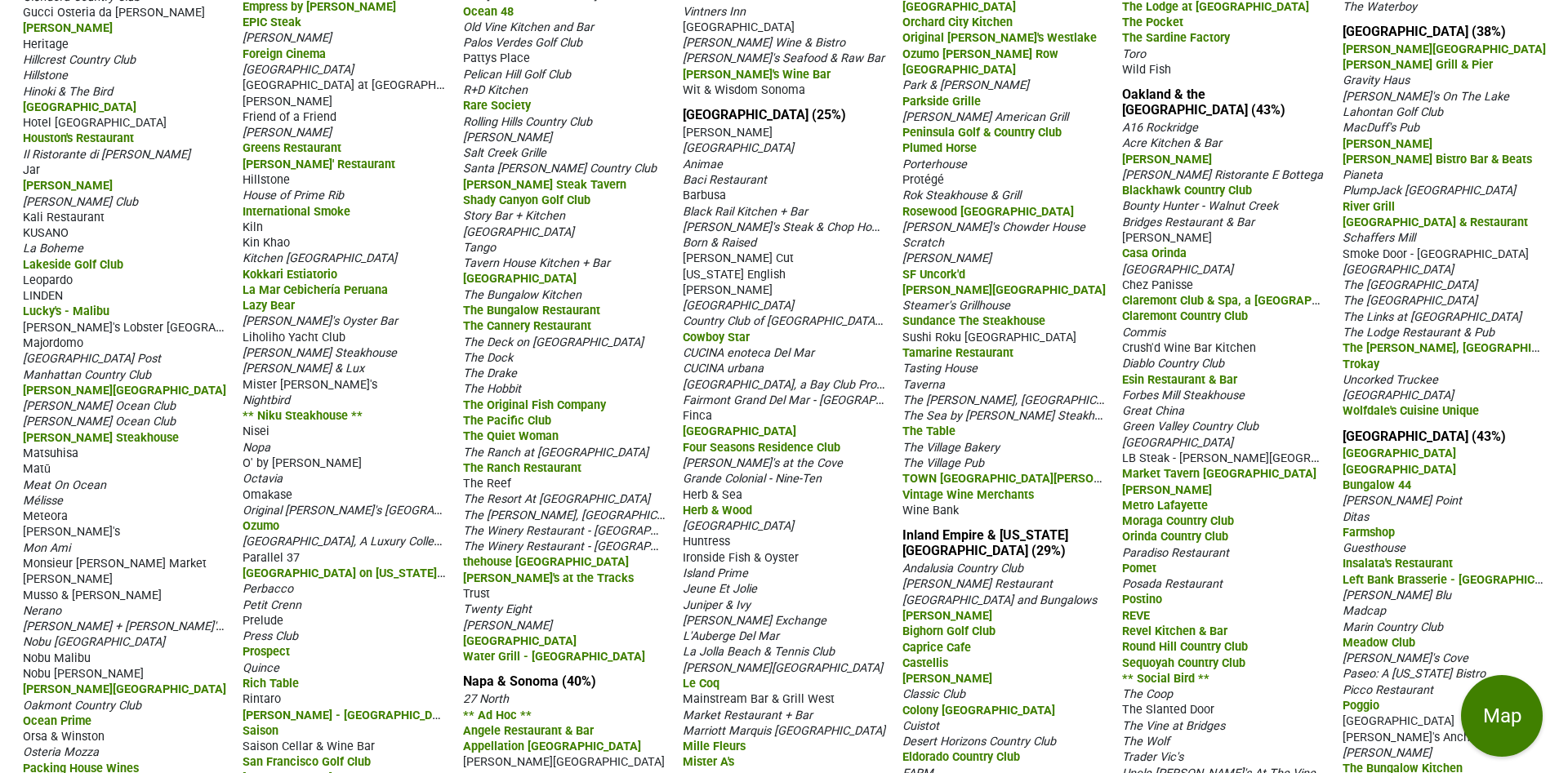
scroll to position [979, 0]
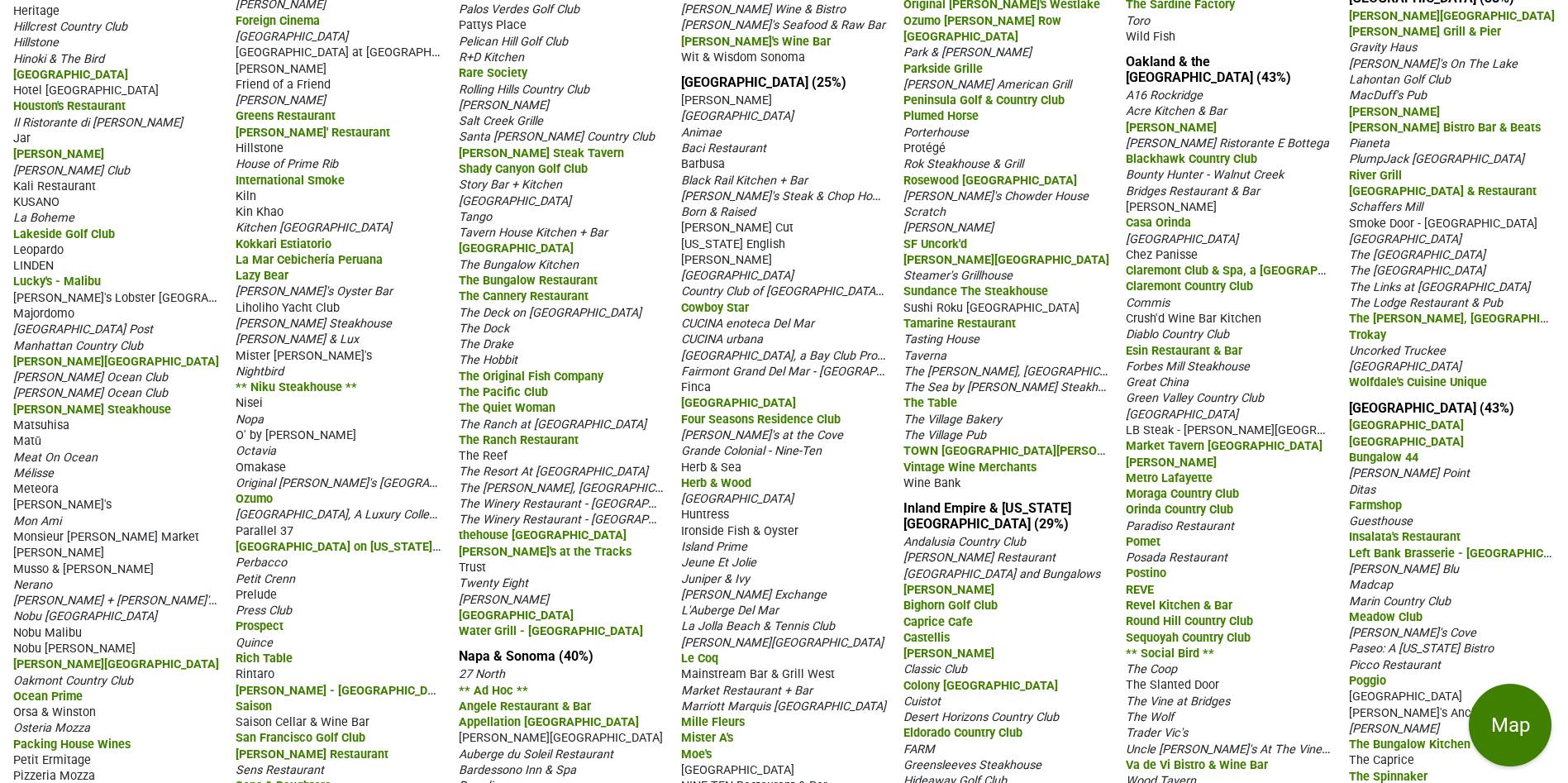
click at [274, 656] on span "Rich Table" at bounding box center [264, 658] width 57 height 14
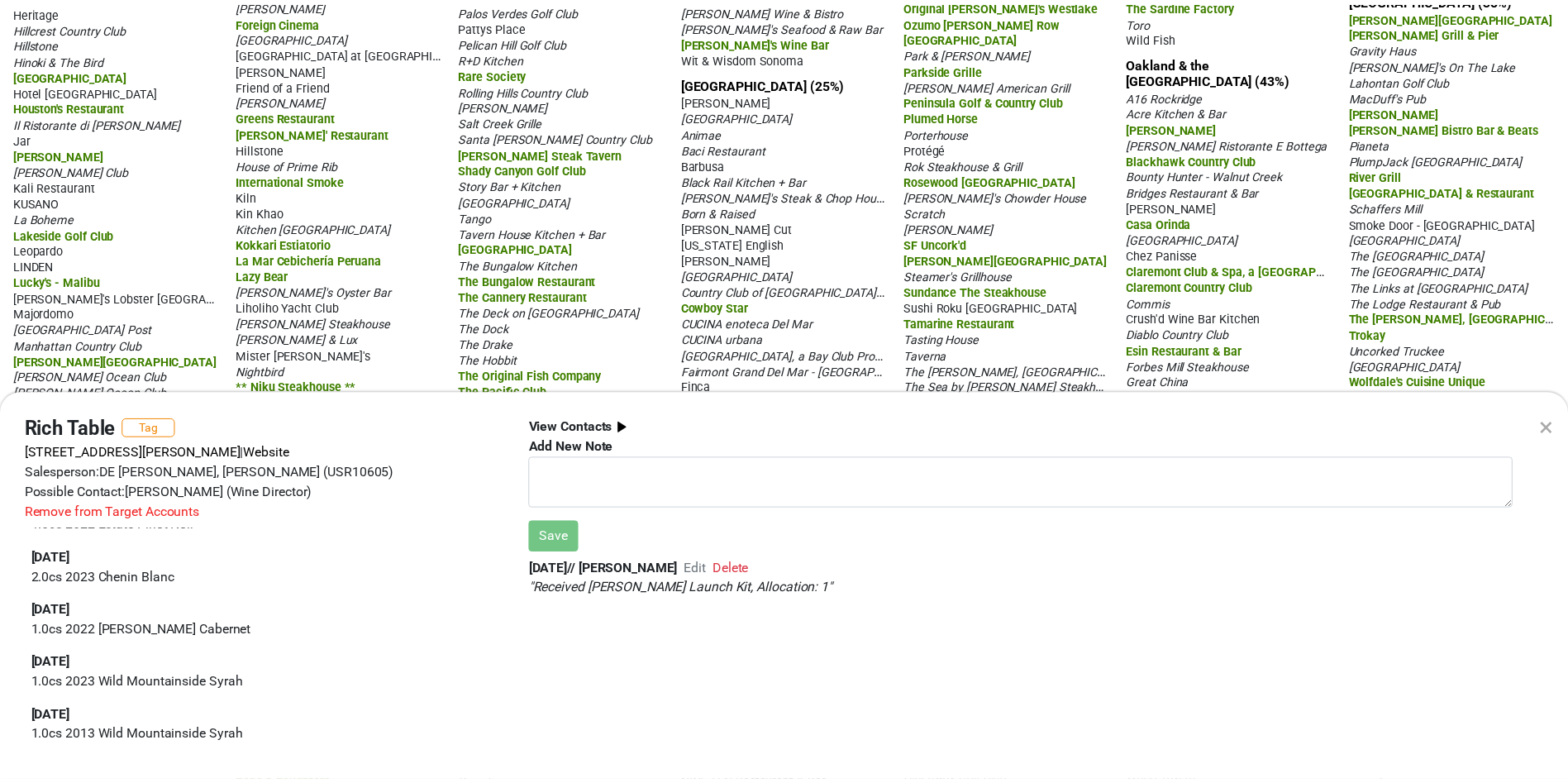
scroll to position [0, 0]
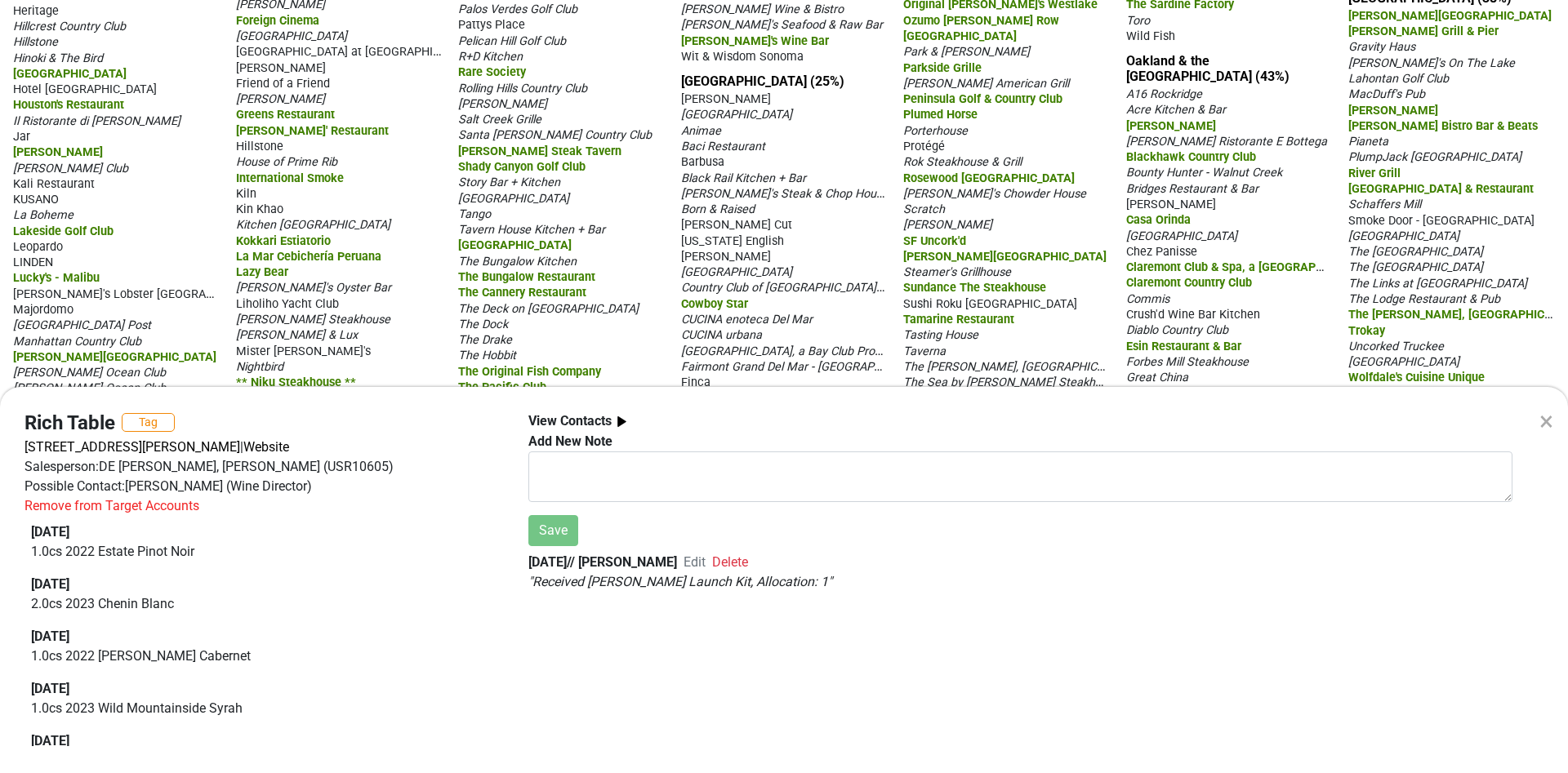
click at [1548, 416] on div "×" at bounding box center [1546, 421] width 14 height 39
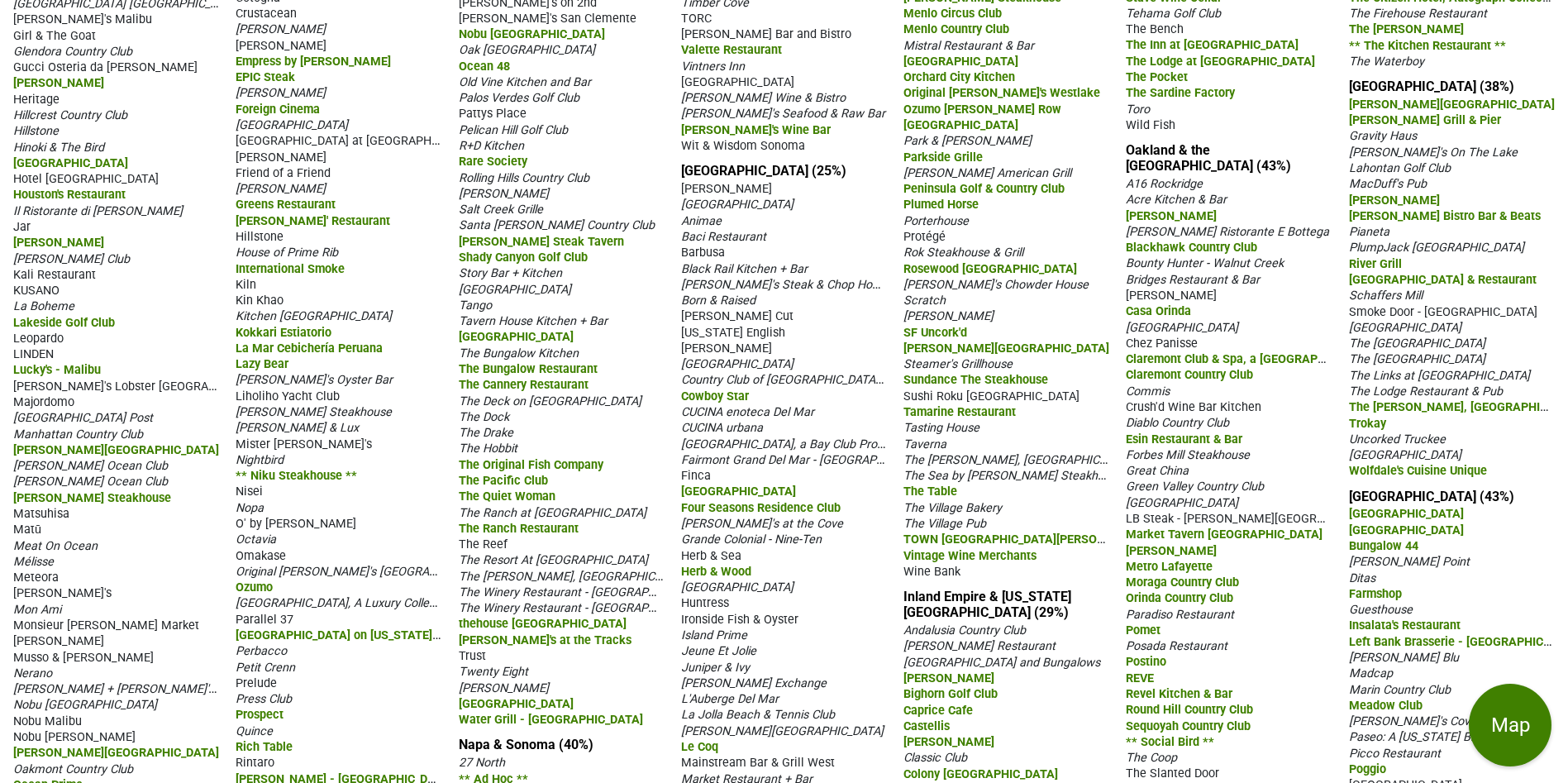
scroll to position [992, 0]
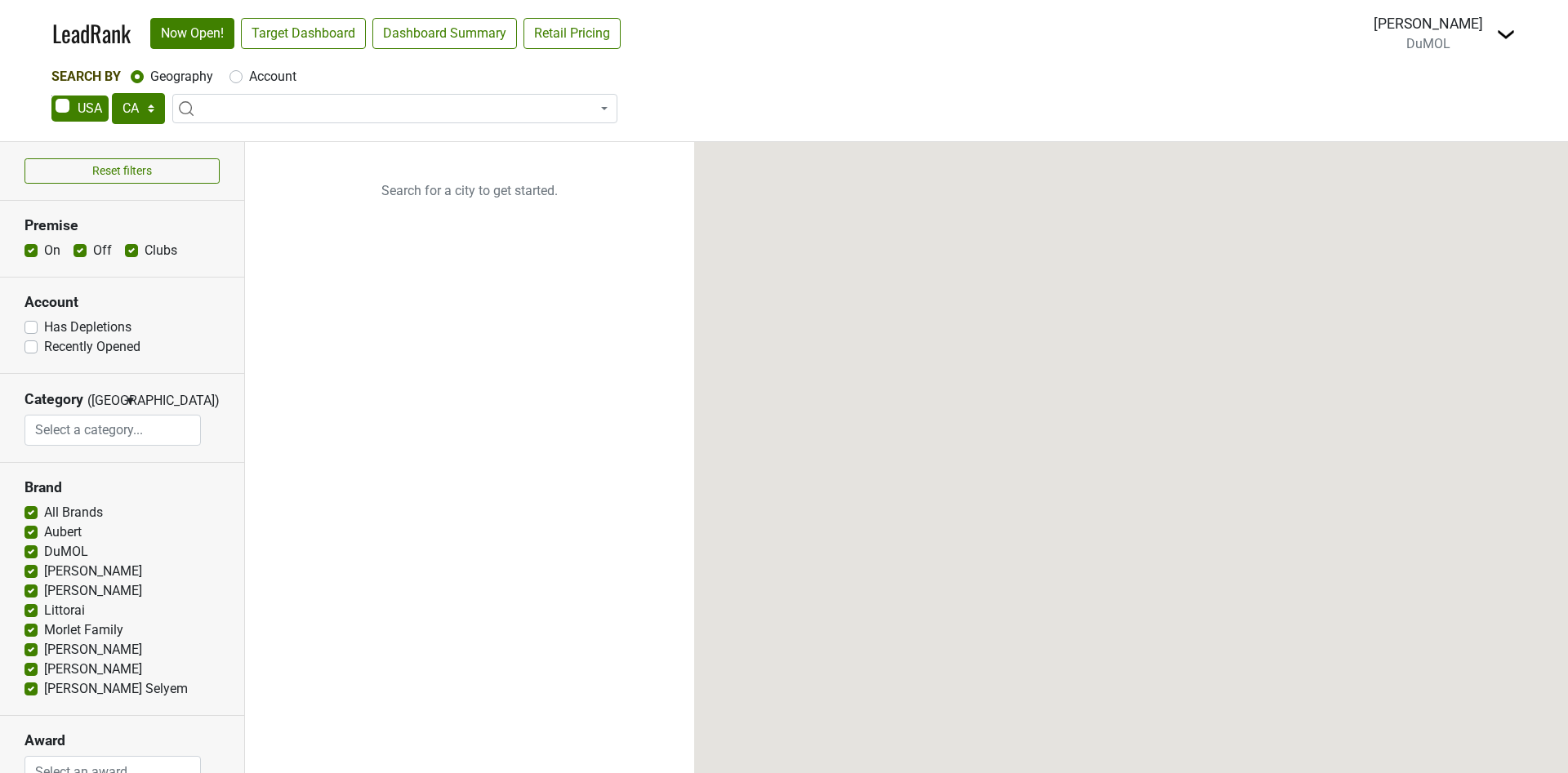
select select "CA"
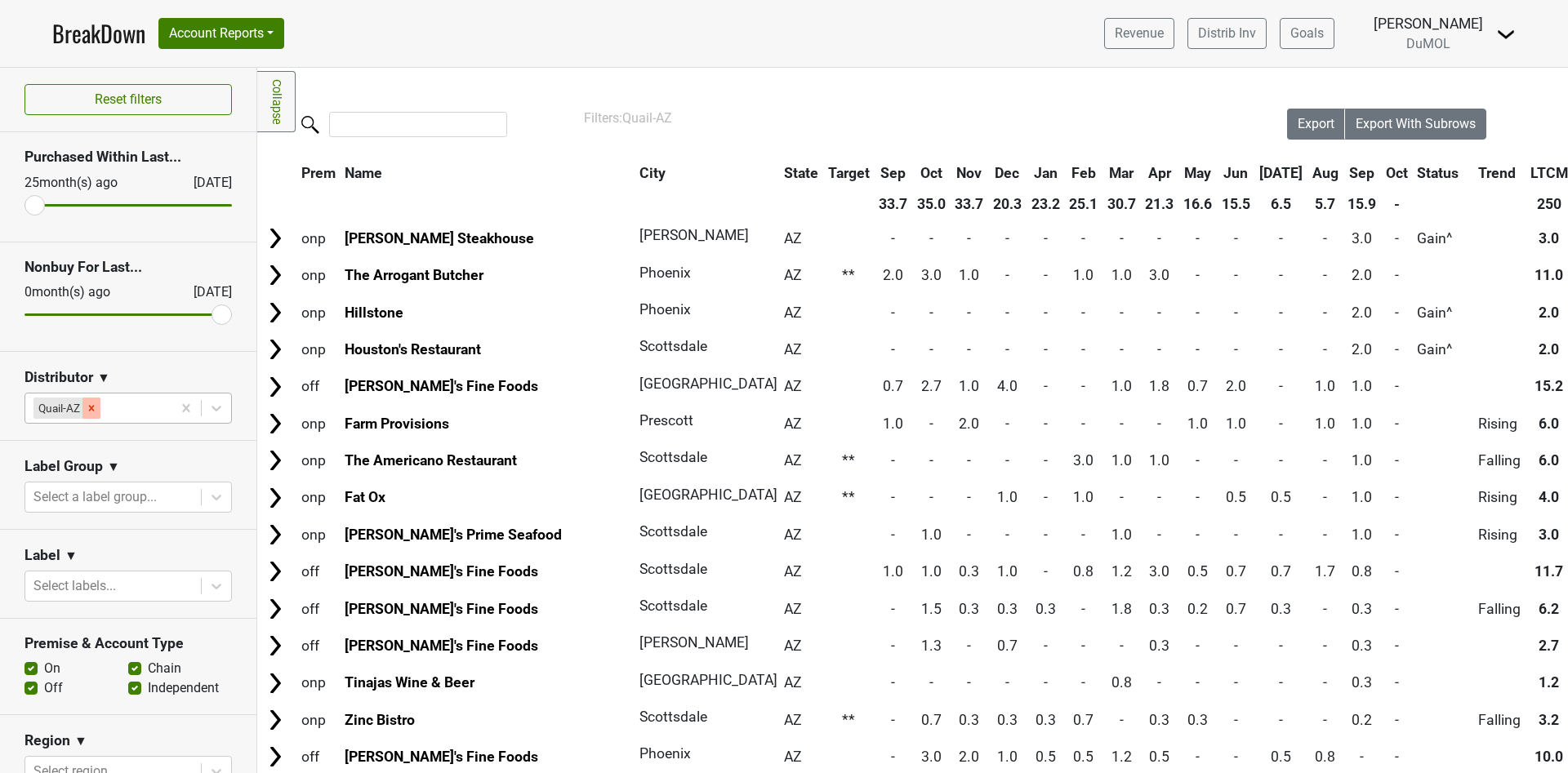
click at [90, 407] on icon "Remove Quail-AZ" at bounding box center [92, 408] width 11 height 11
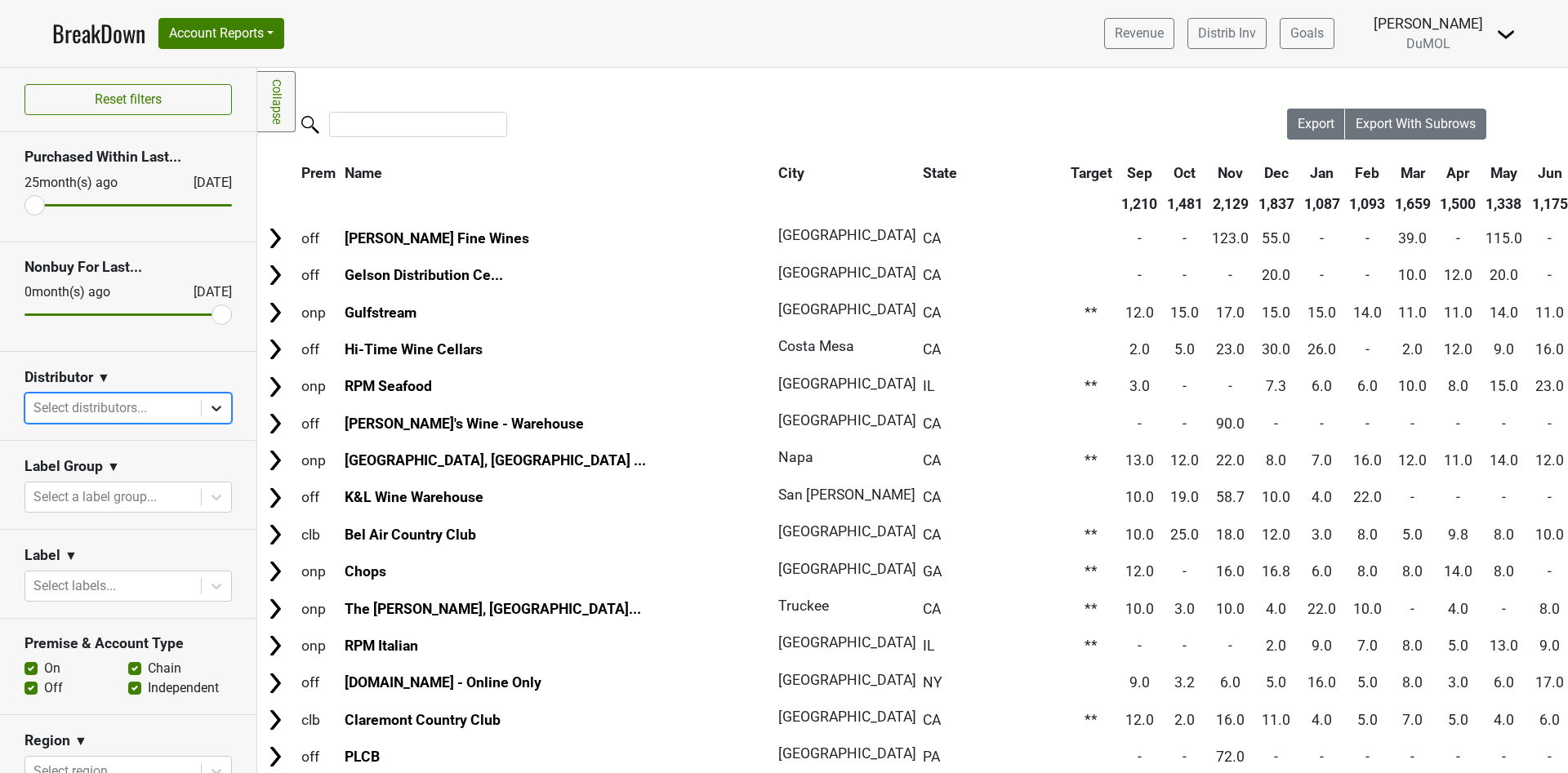
click at [208, 407] on icon at bounding box center [217, 408] width 16 height 16
type input "mont"
click at [155, 485] on div "[GEOGRAPHIC_DATA]-[GEOGRAPHIC_DATA]" at bounding box center [119, 511] width 189 height 52
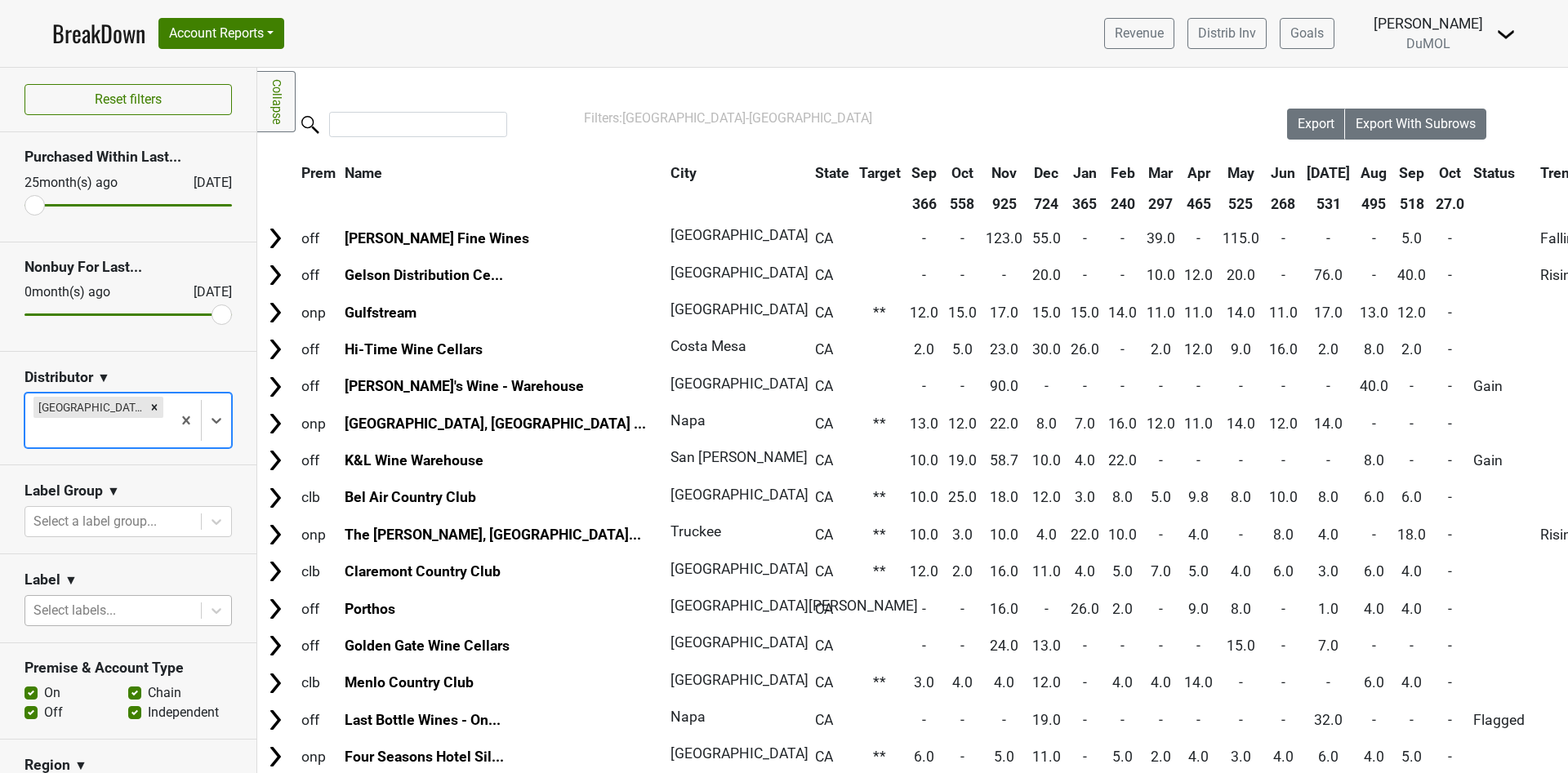
click at [149, 599] on div at bounding box center [113, 610] width 159 height 23
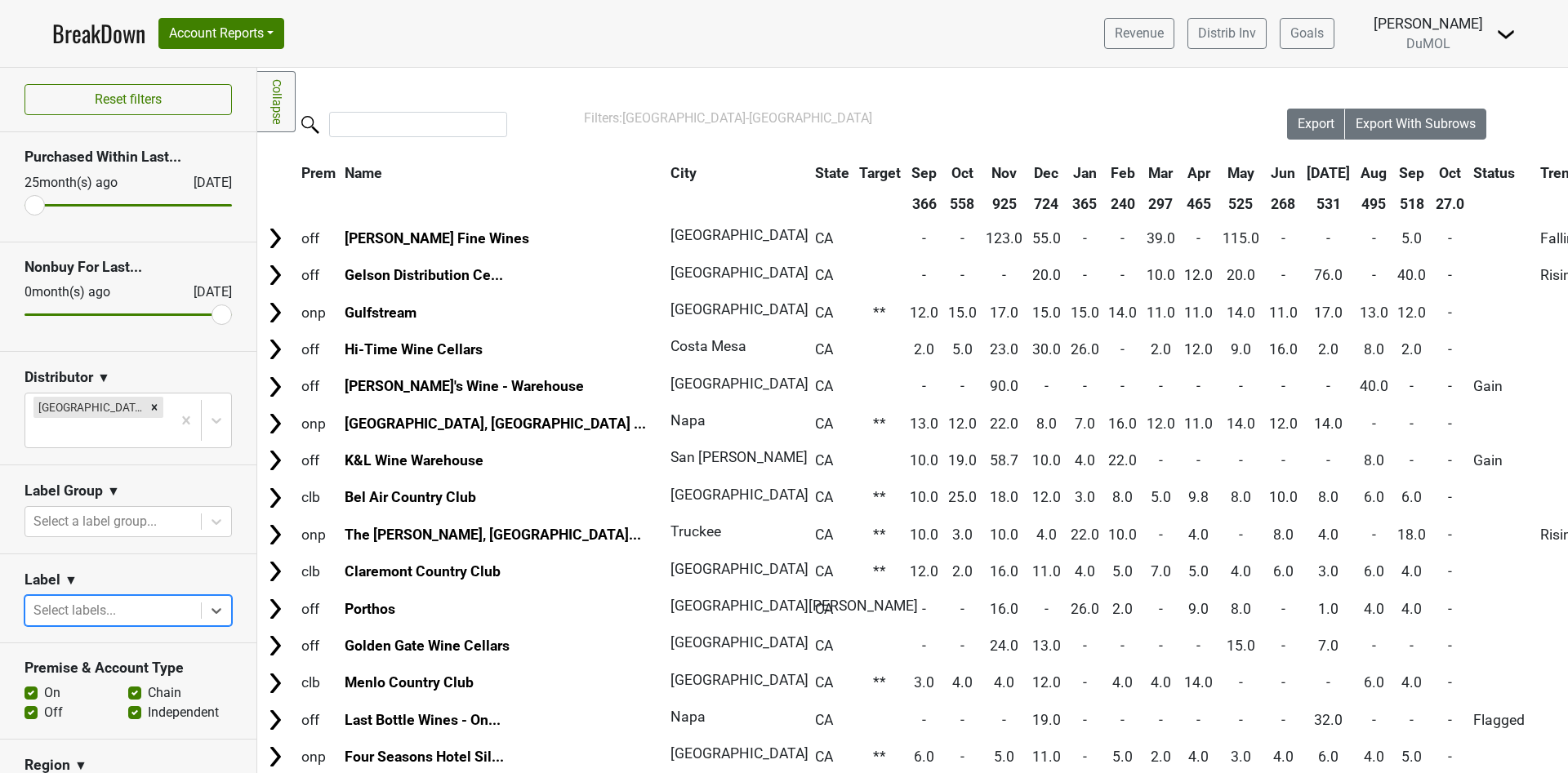
click at [149, 599] on div at bounding box center [113, 610] width 159 height 23
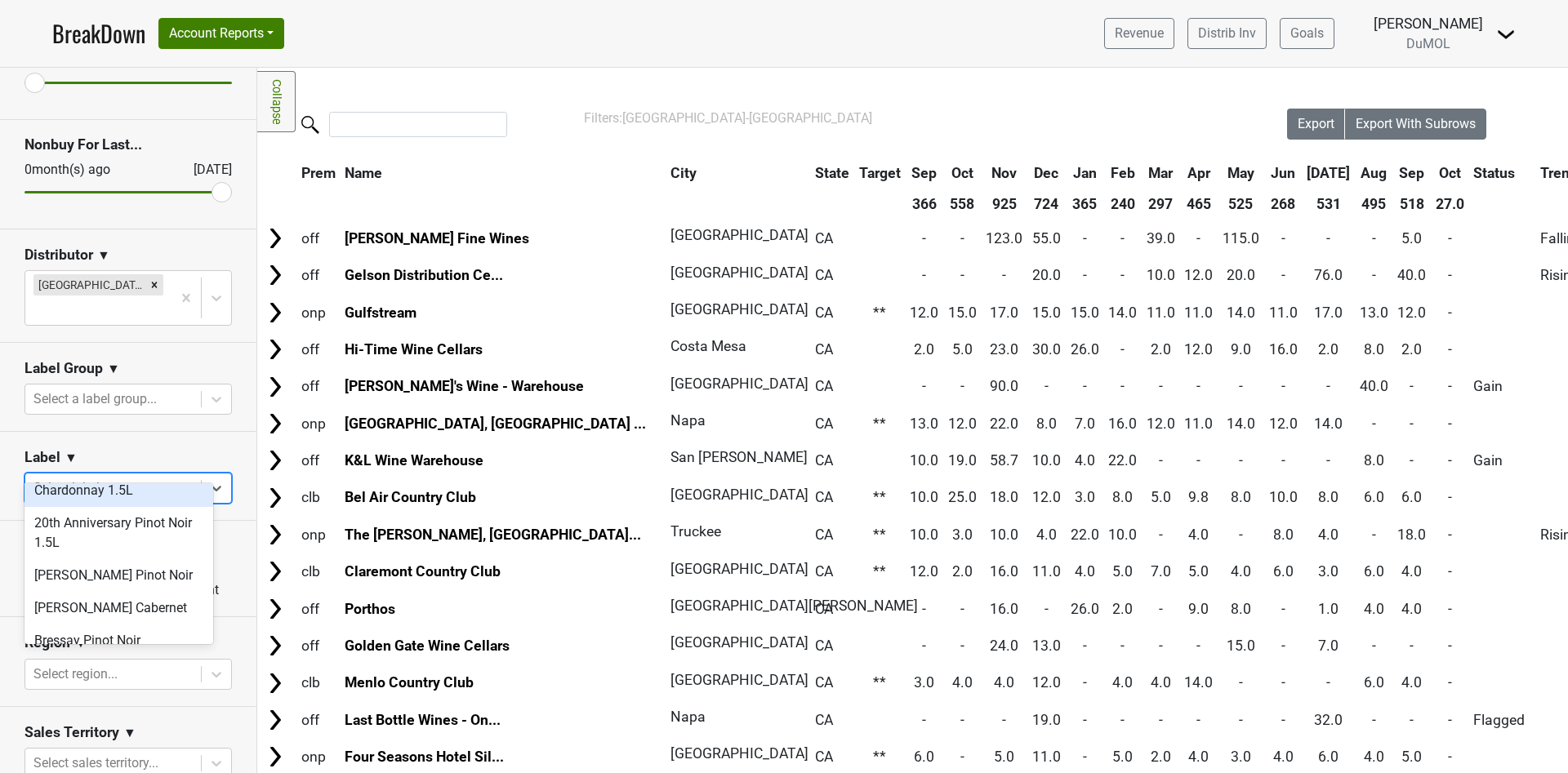
scroll to position [112, 0]
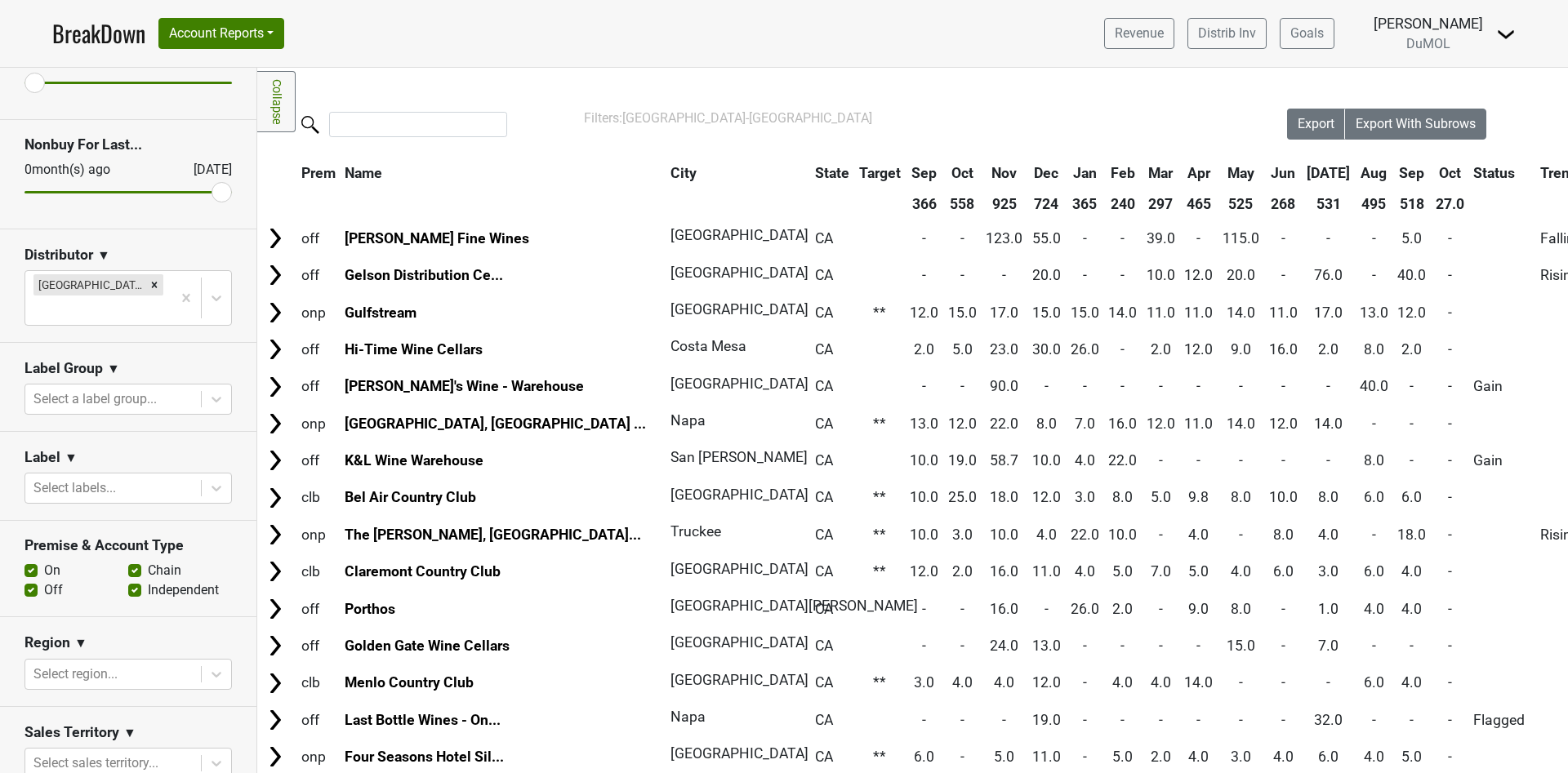
click at [549, 25] on nav "BreakDown Account Reports SuperRanker Map Award Progress Chain Compliance CRM N…" at bounding box center [784, 34] width 1490 height 67
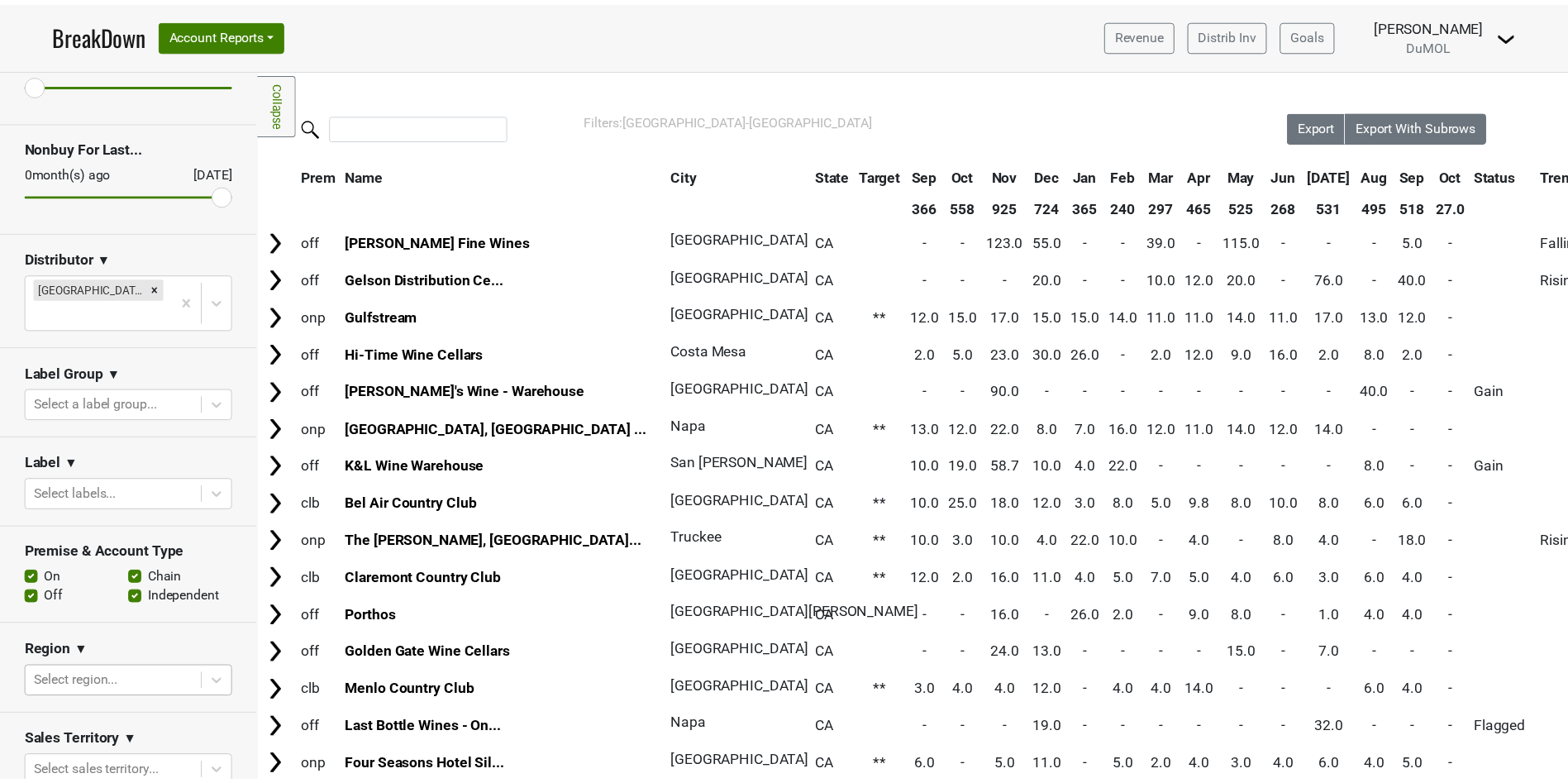
scroll to position [142, 0]
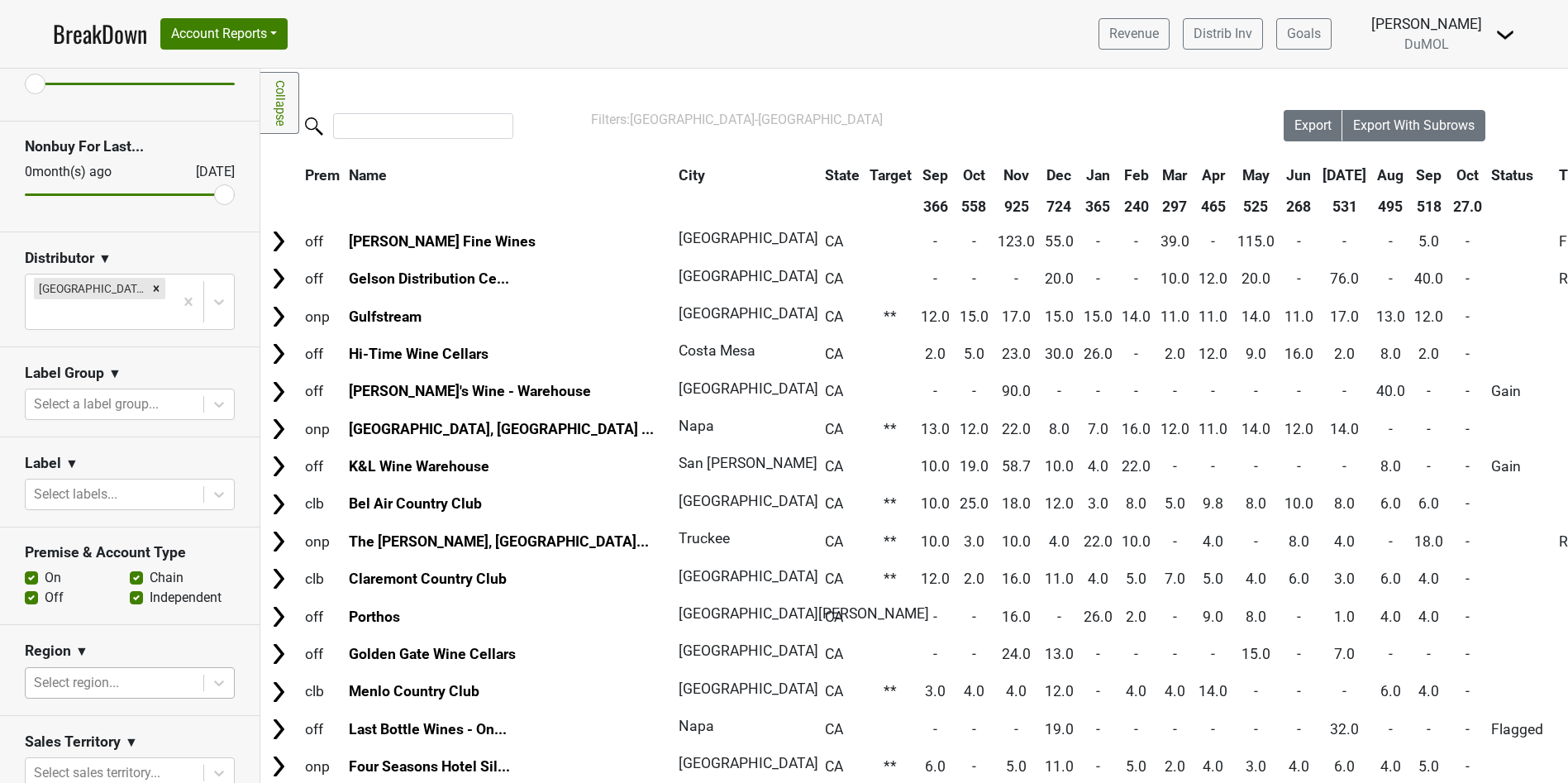
click at [117, 655] on body "BreakDown Account Reports SuperRanker Map Award Progress Chain Compliance CRM N…" at bounding box center [784, 392] width 1568 height 783
click at [205, 512] on div "Reset filters Purchased Within Last... [DATE] [DATE] Nonbuy For Last... [DATE] …" at bounding box center [130, 569] width 260 height 1249
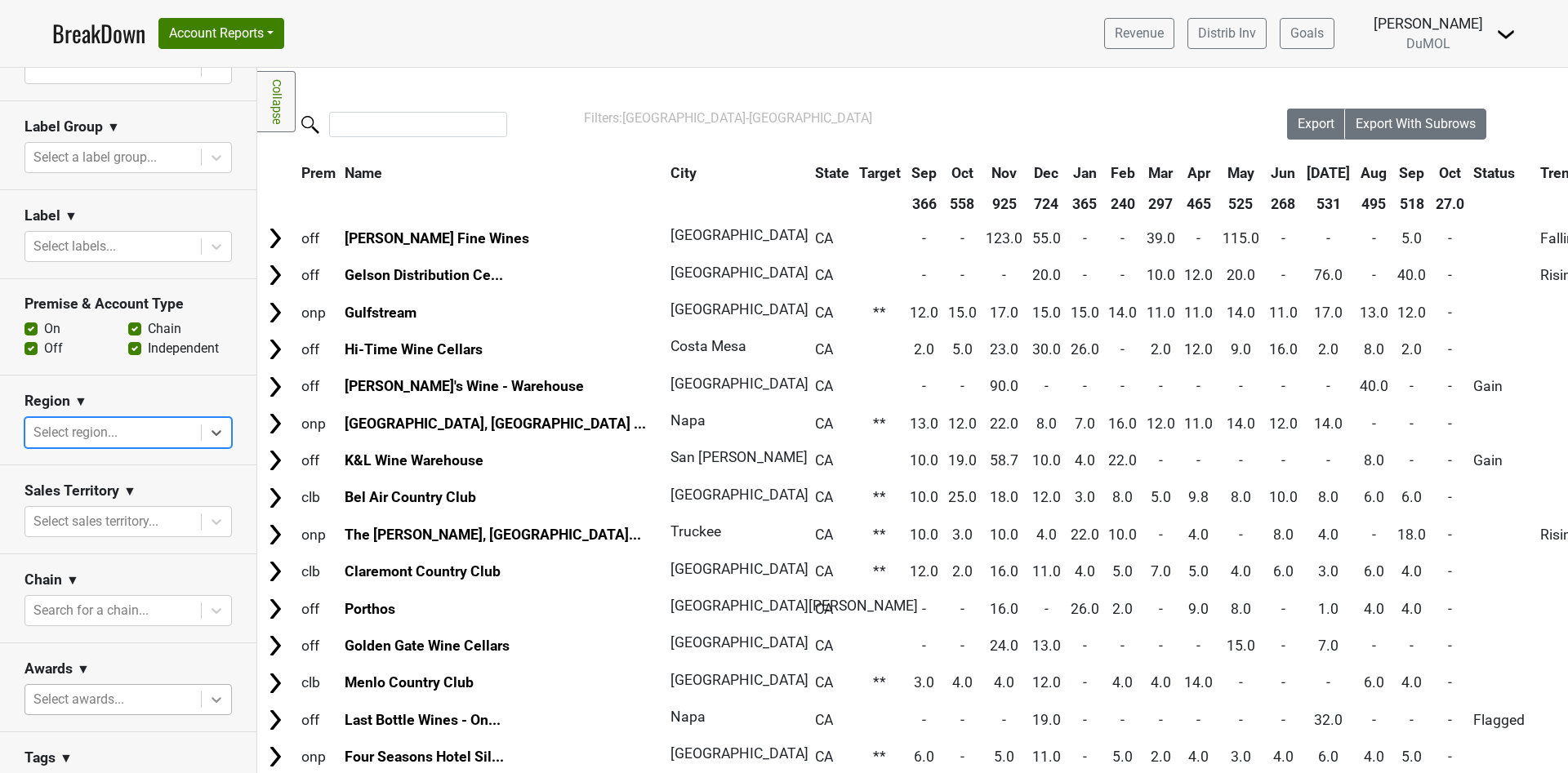
scroll to position [367, 0]
click at [144, 596] on div at bounding box center [113, 607] width 159 height 23
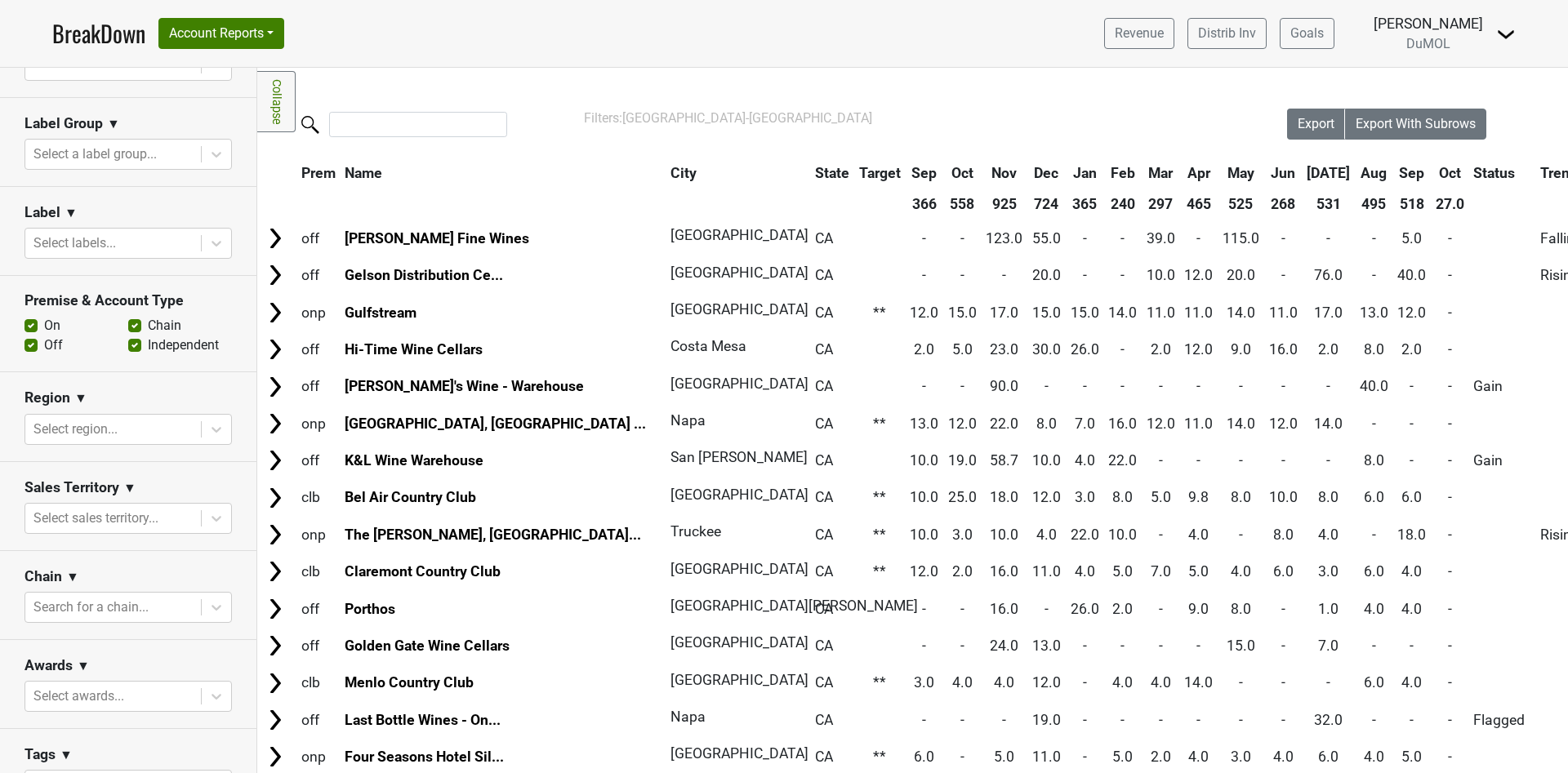
click at [224, 551] on section "Chain ▼ Search for a chain..." at bounding box center [128, 595] width 257 height 89
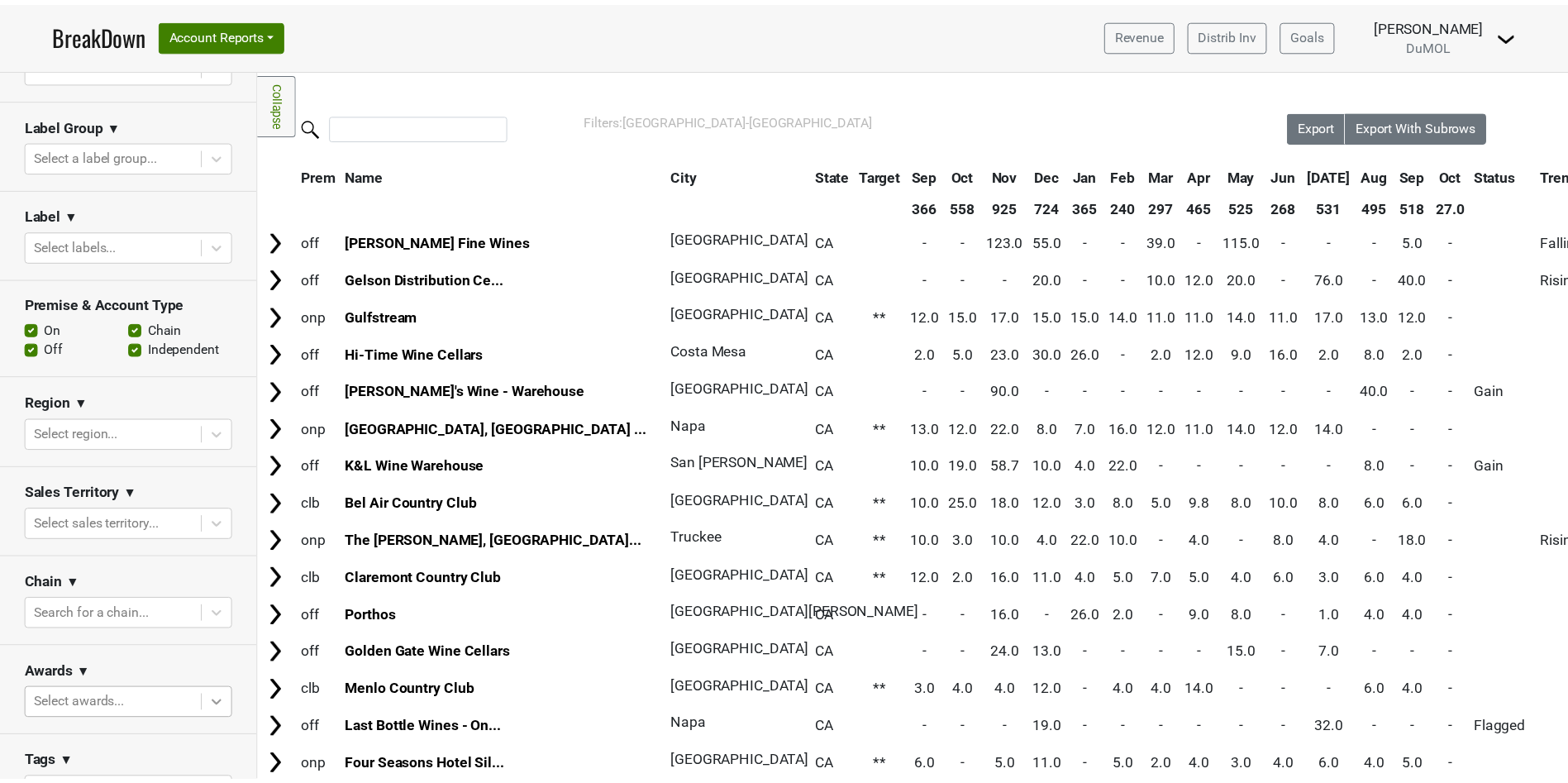
scroll to position [161, 0]
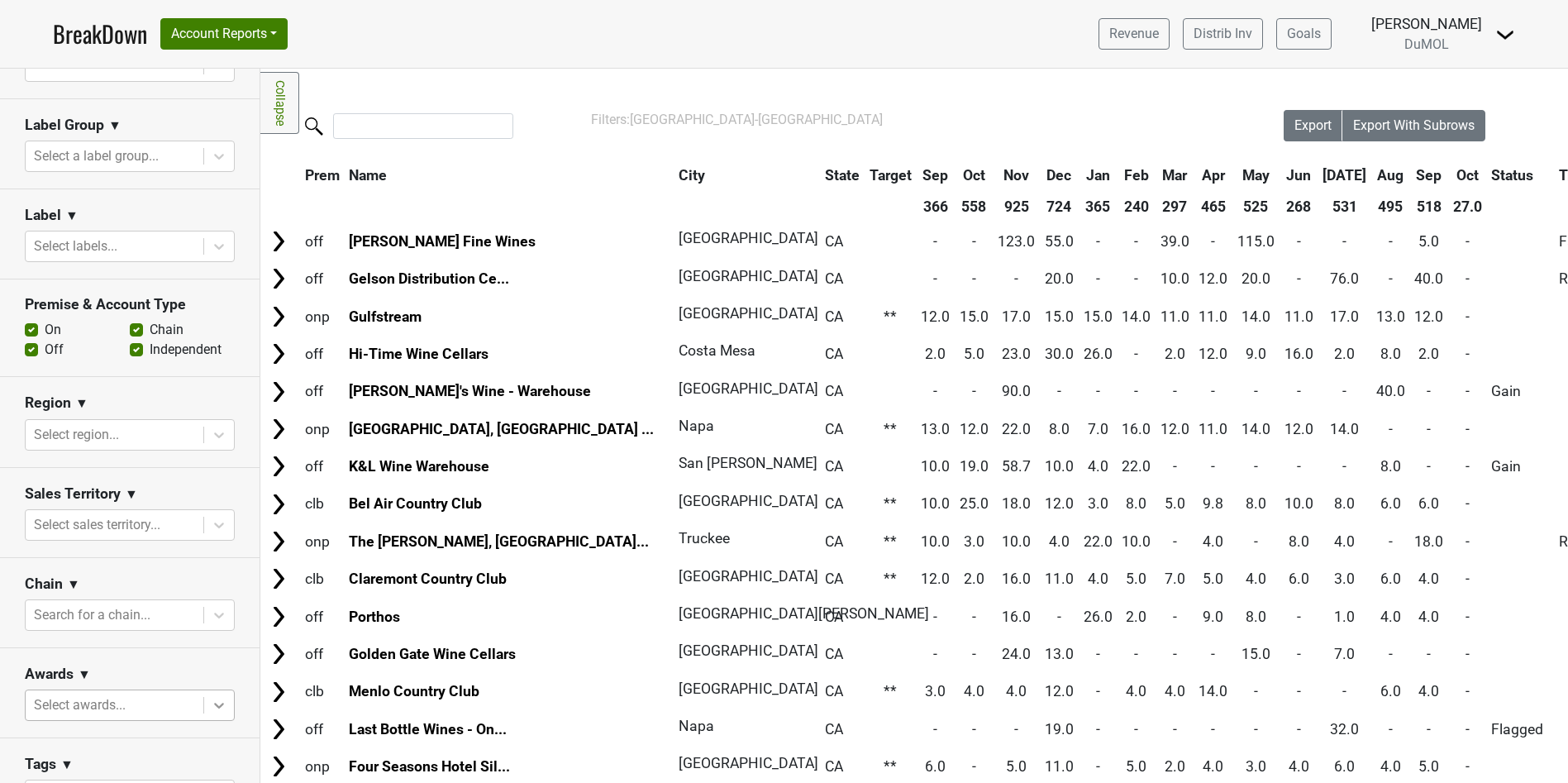
click at [203, 666] on body "BreakDown Account Reports SuperRanker Map Award Progress Chain Compliance CRM N…" at bounding box center [784, 392] width 1568 height 783
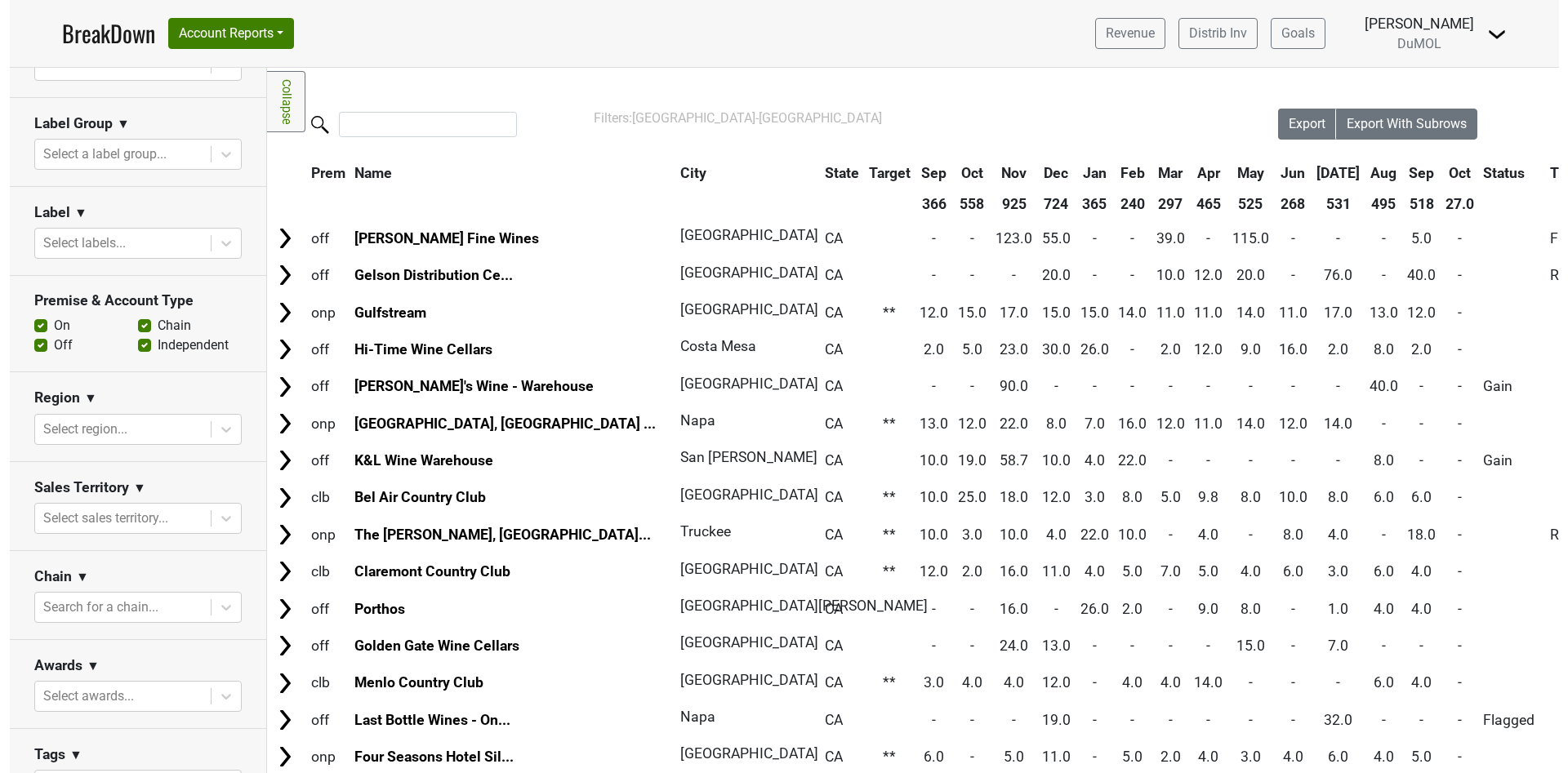
scroll to position [0, 0]
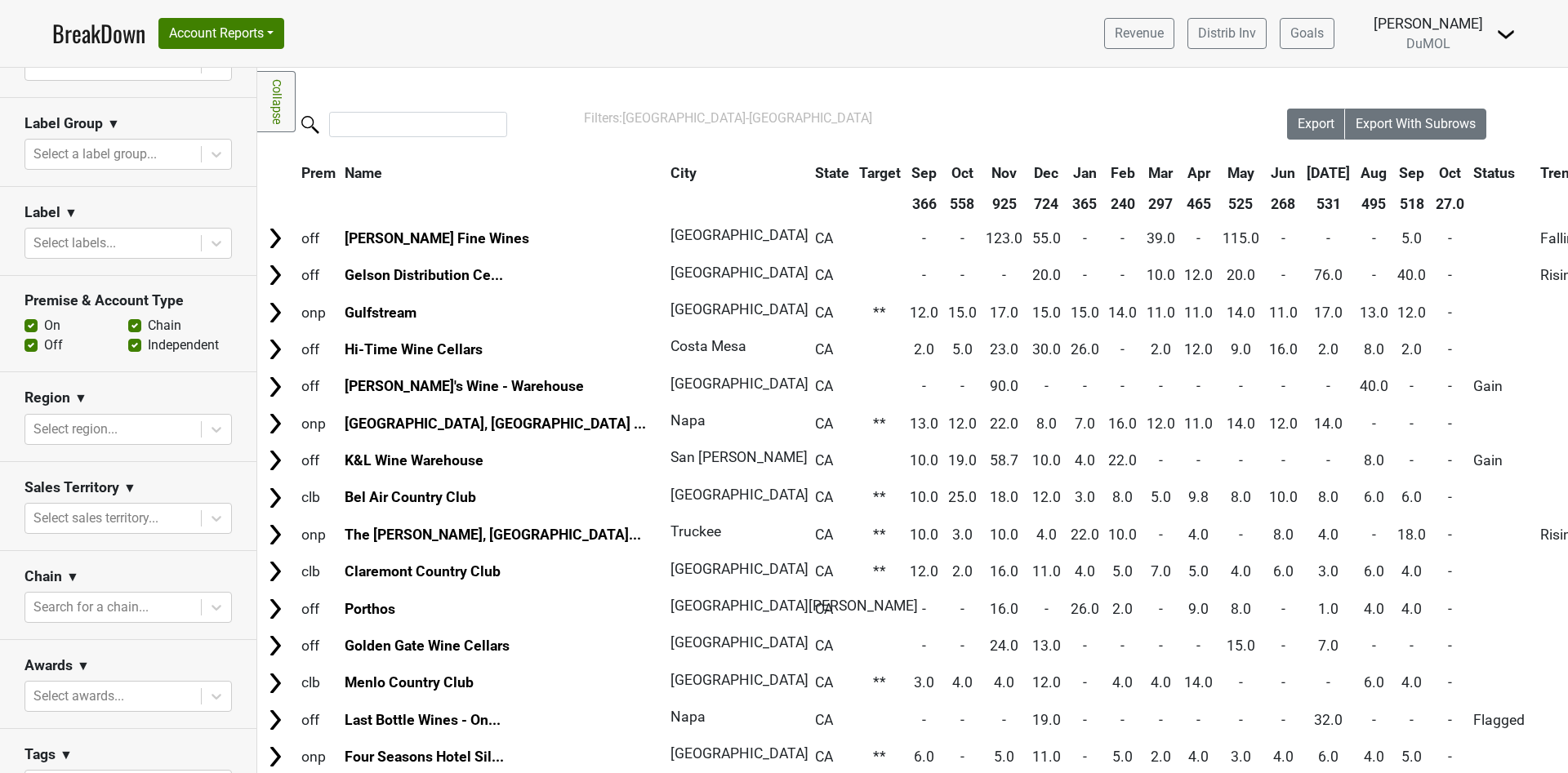
click at [188, 462] on div "Reset filters Purchased Within Last... [DATE] [DATE] Nonbuy For Last... [DATE] …" at bounding box center [128, 316] width 257 height 1233
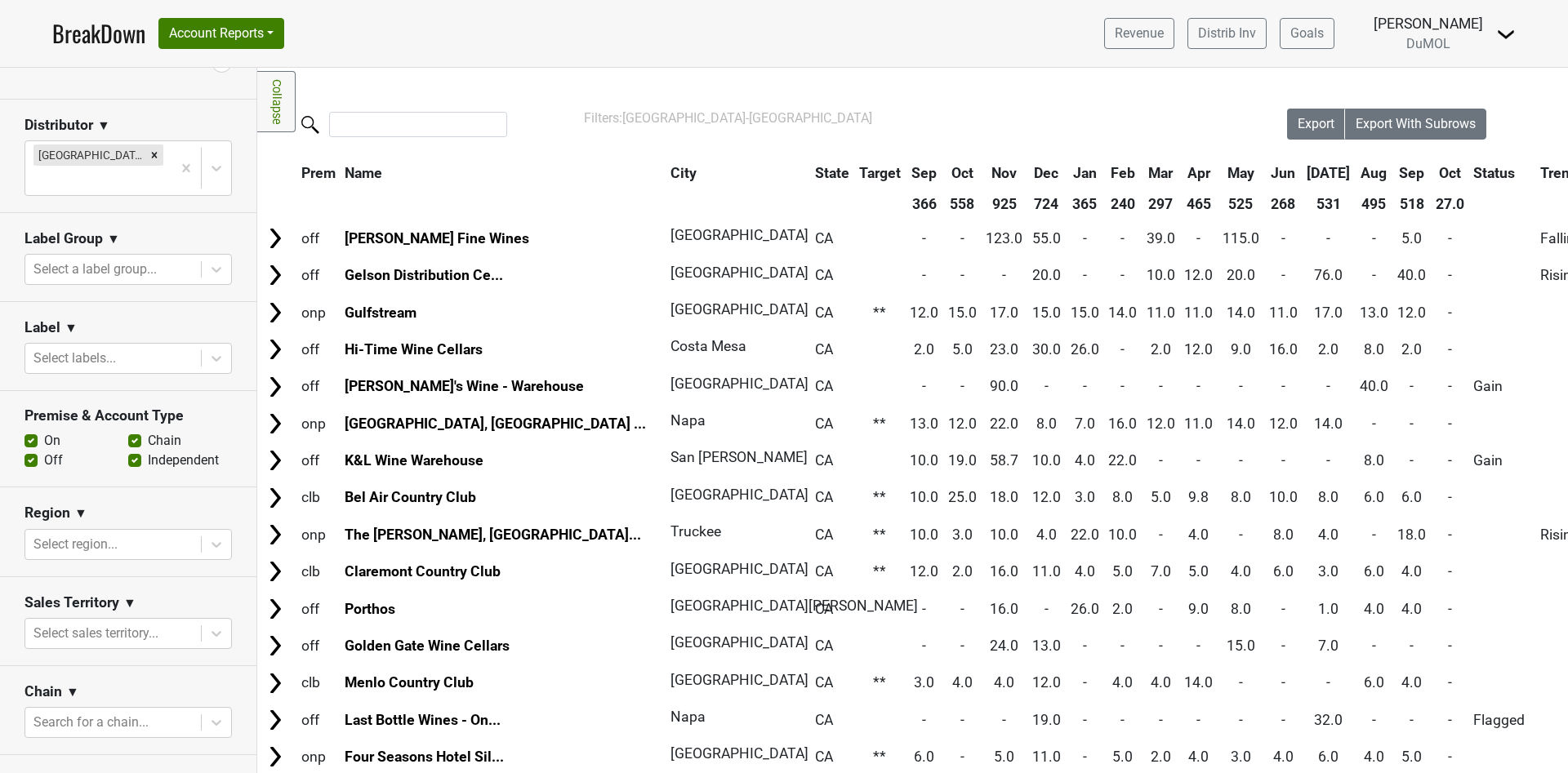
scroll to position [7, 0]
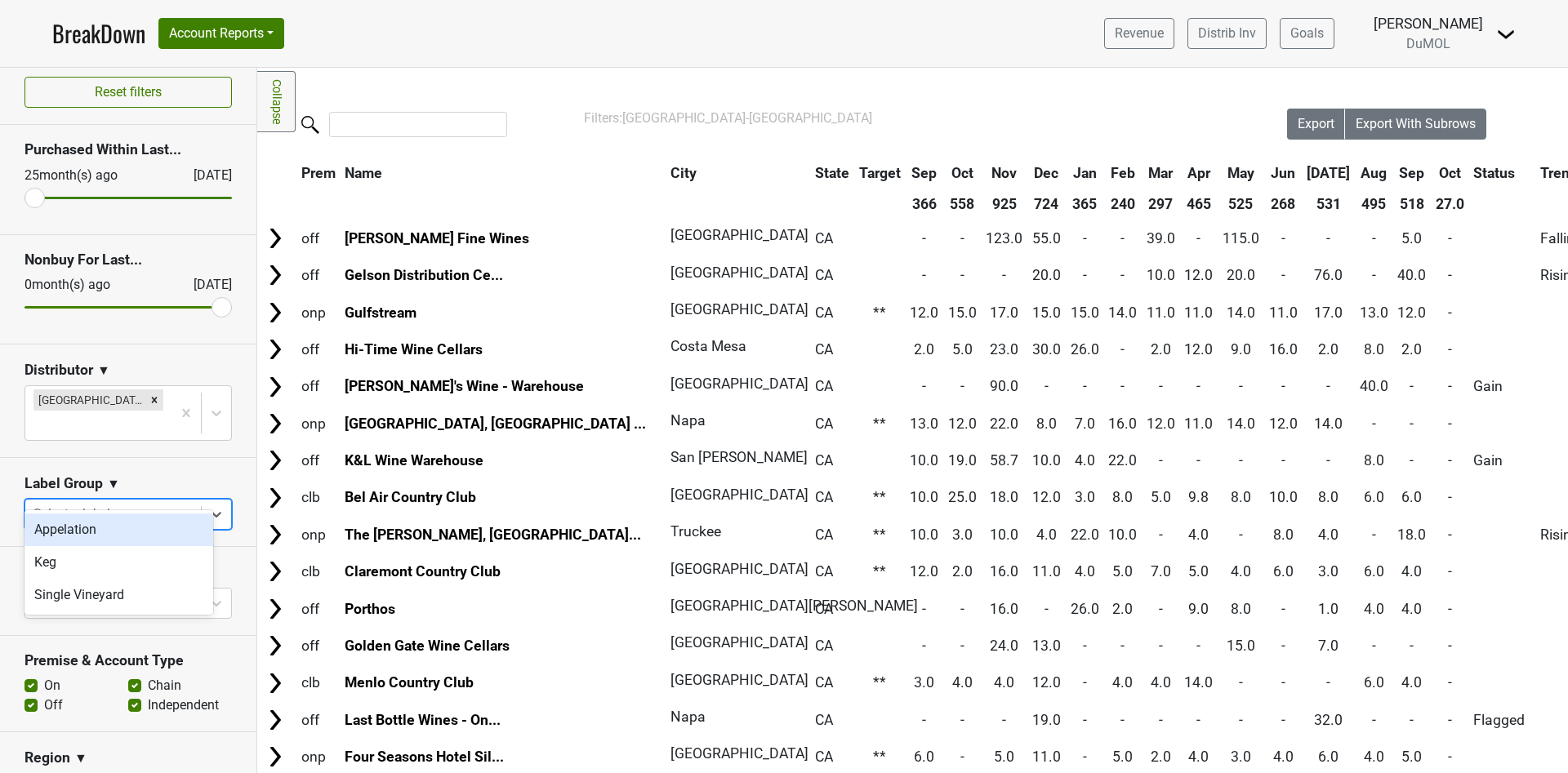
click at [101, 503] on div at bounding box center [113, 514] width 159 height 23
click at [84, 592] on div at bounding box center [113, 603] width 159 height 23
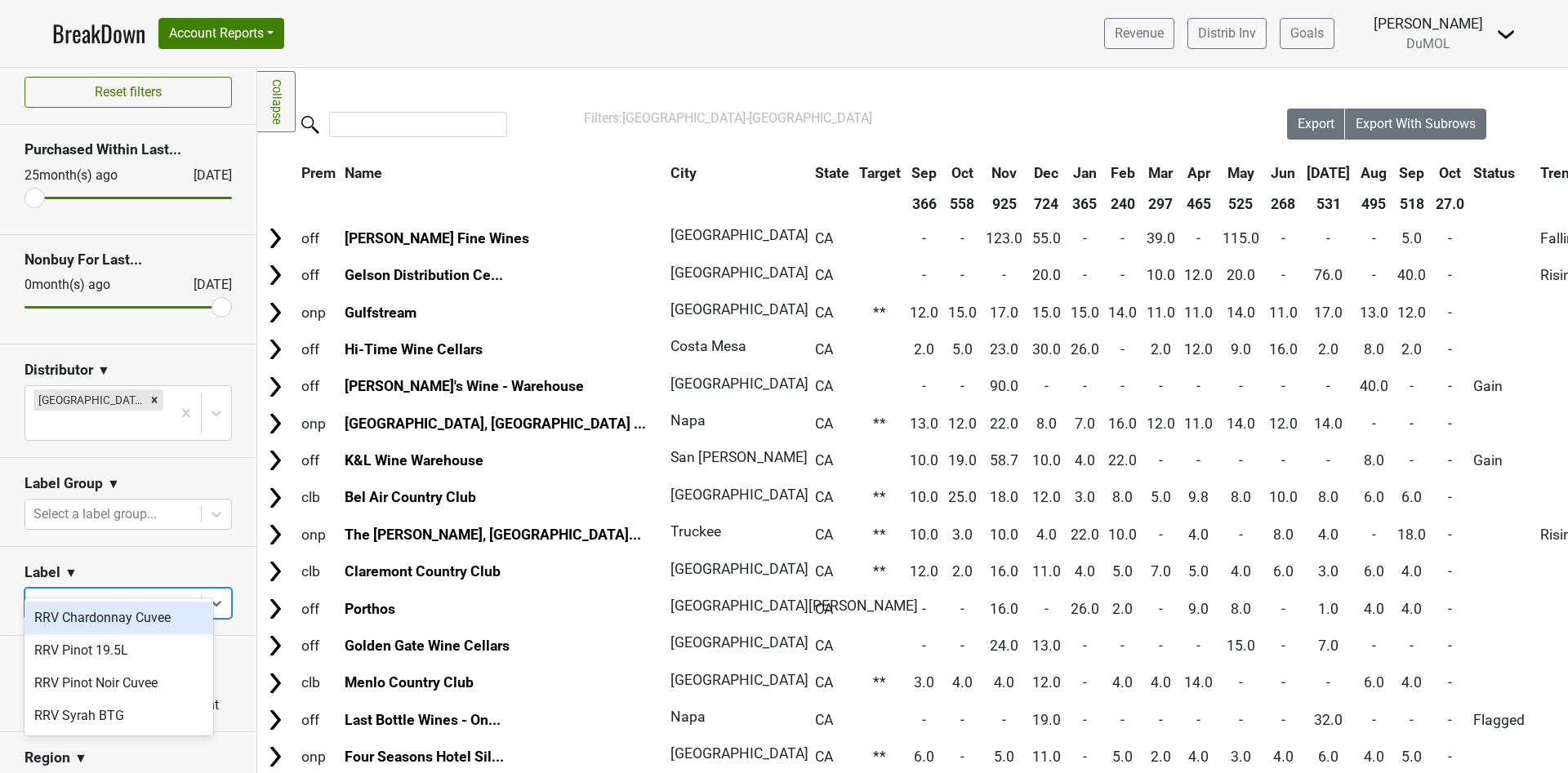
type input "rrv"
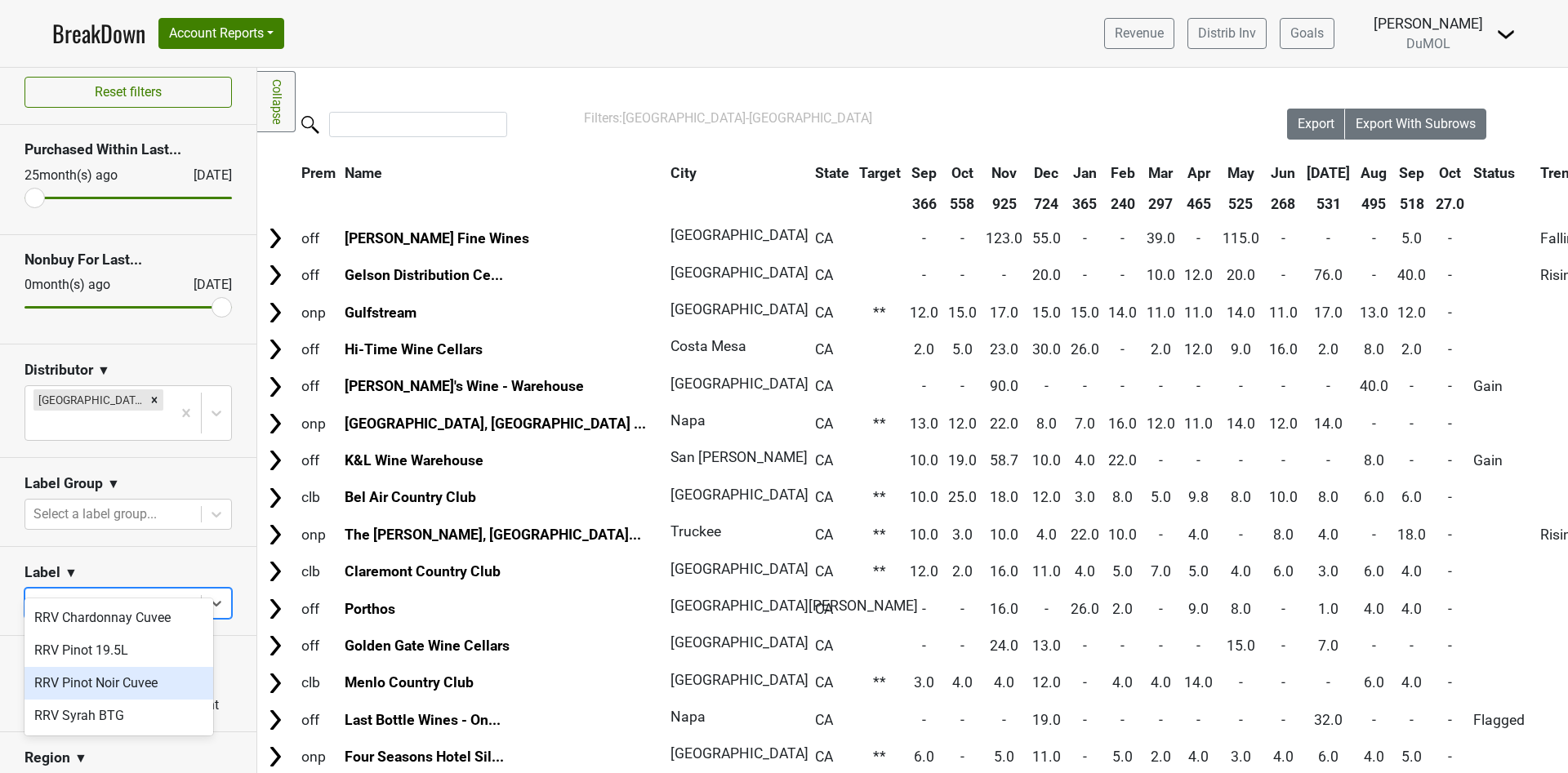
click at [144, 681] on div "RRV Pinot Noir Cuvee" at bounding box center [119, 683] width 189 height 33
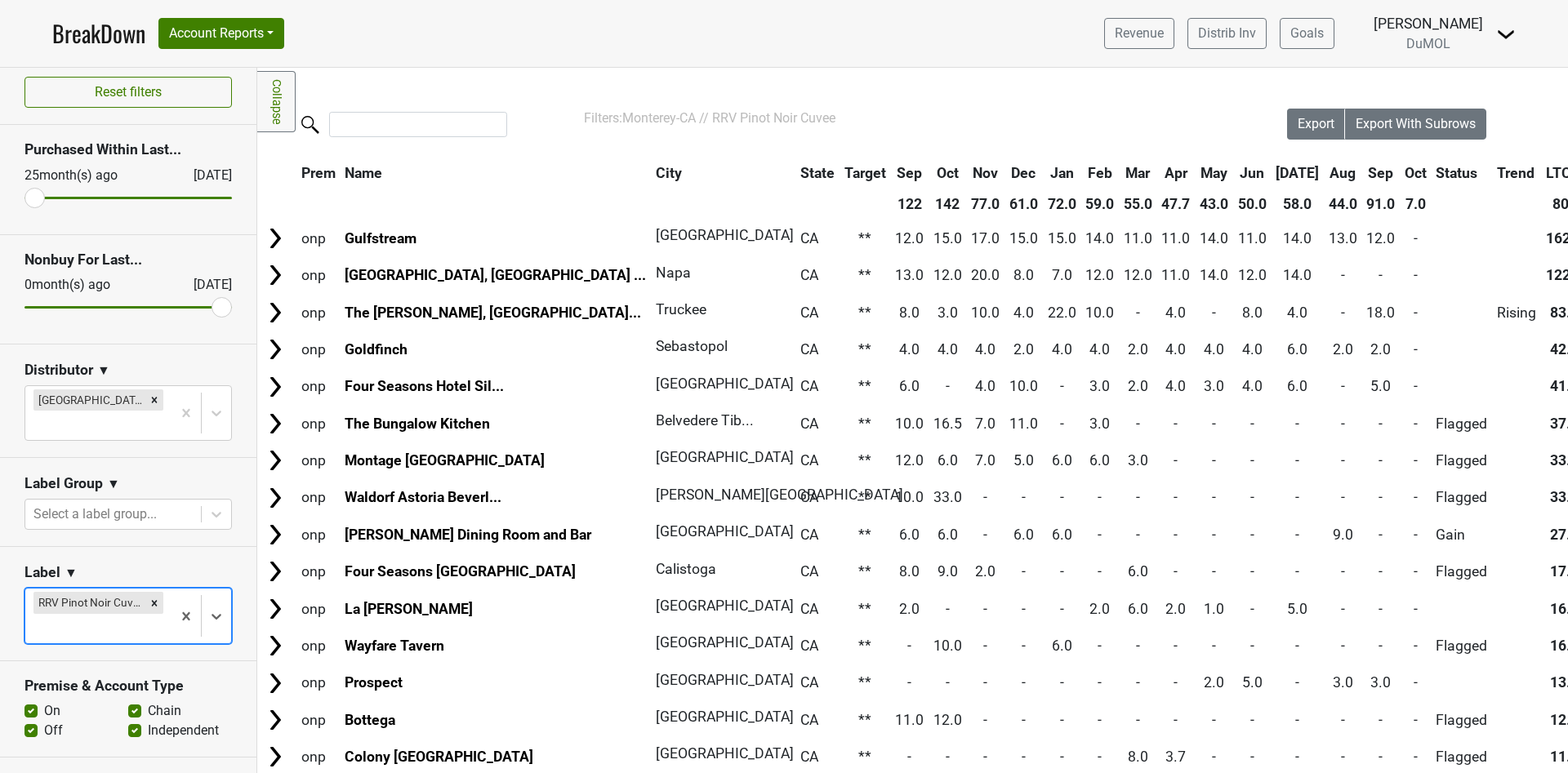
click at [1363, 168] on th "Sep" at bounding box center [1381, 173] width 37 height 29
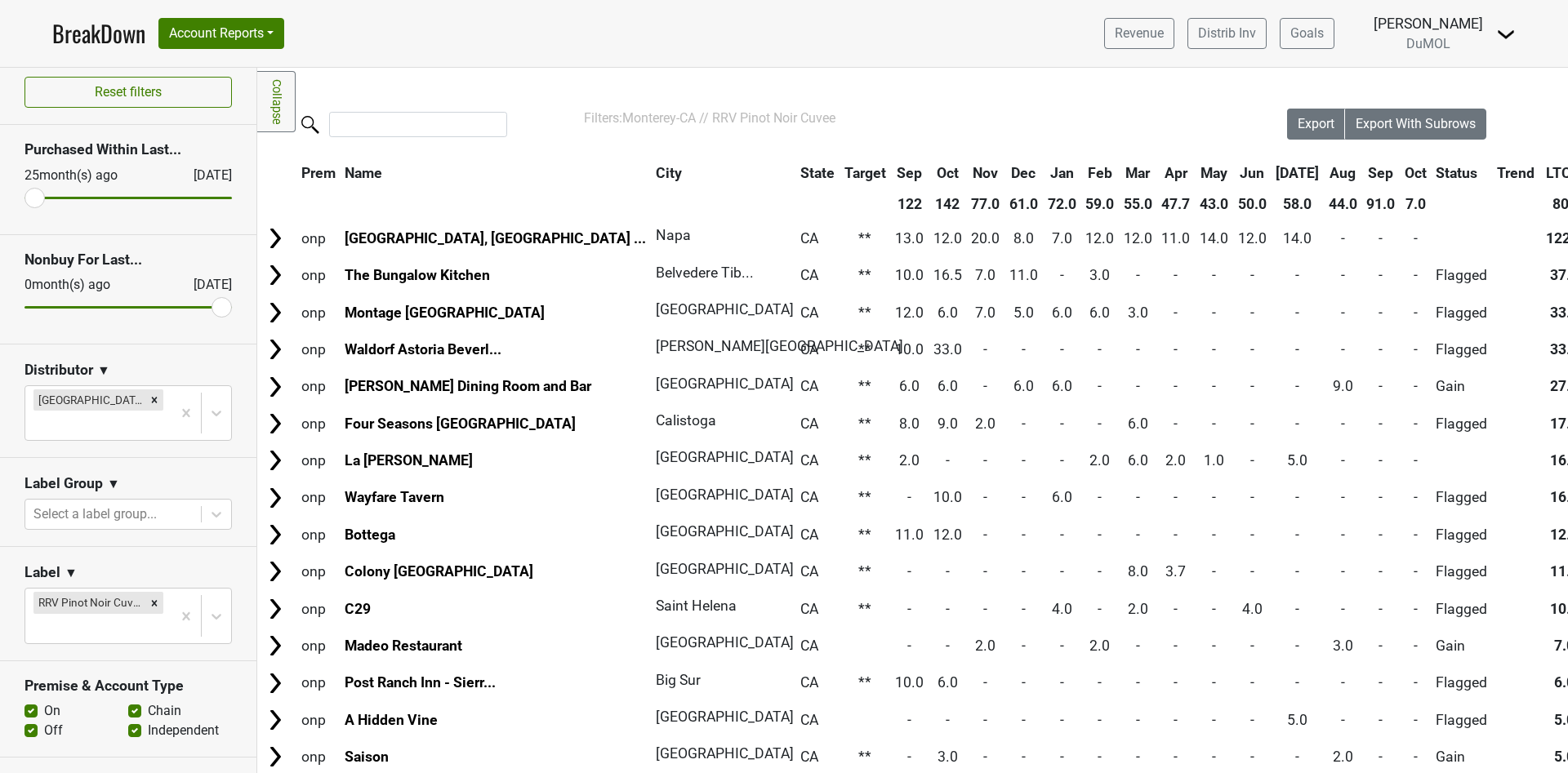
click at [1363, 170] on th "Sep" at bounding box center [1381, 173] width 37 height 29
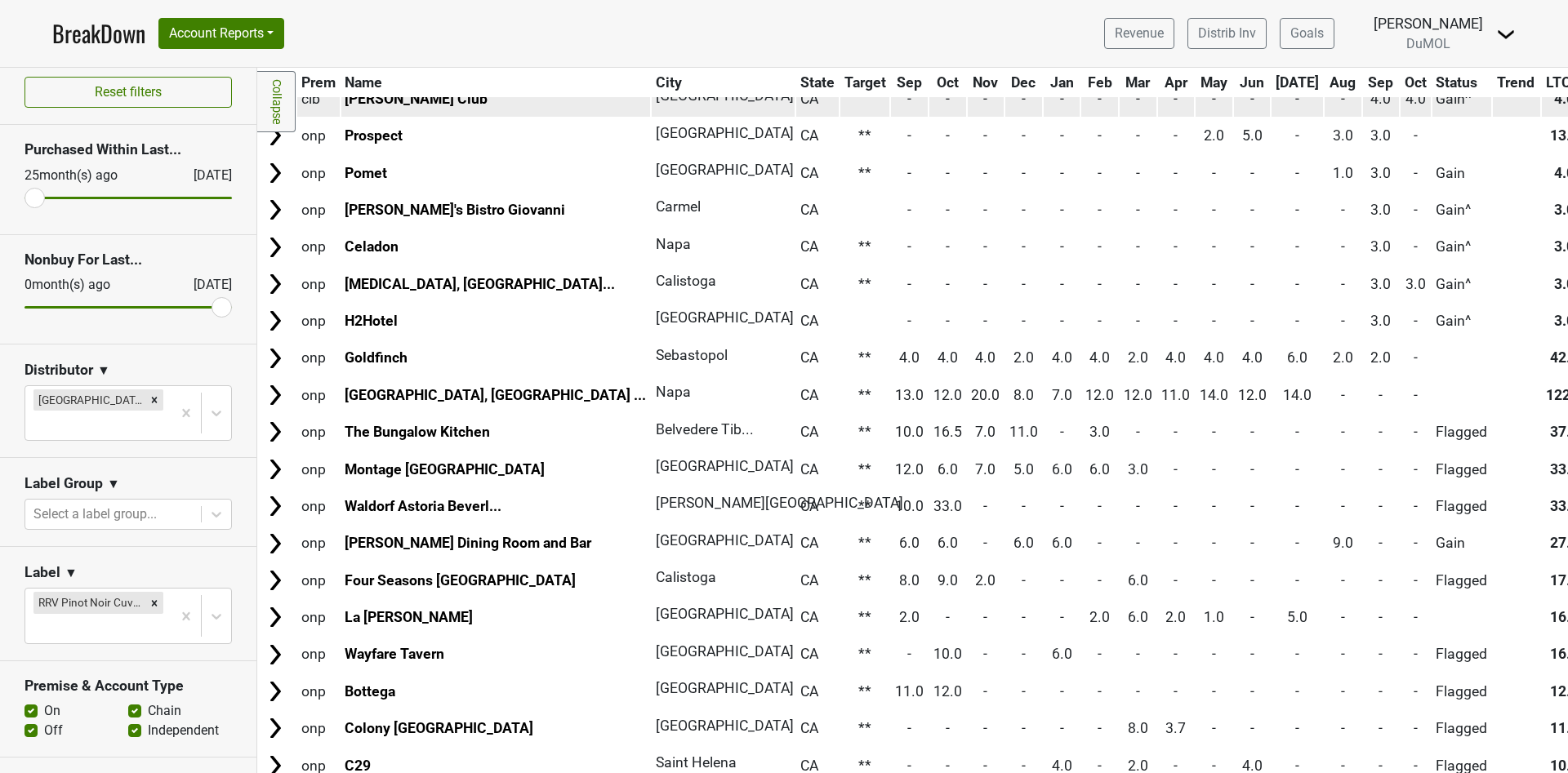
scroll to position [489, 0]
